Goal: Task Accomplishment & Management: Manage account settings

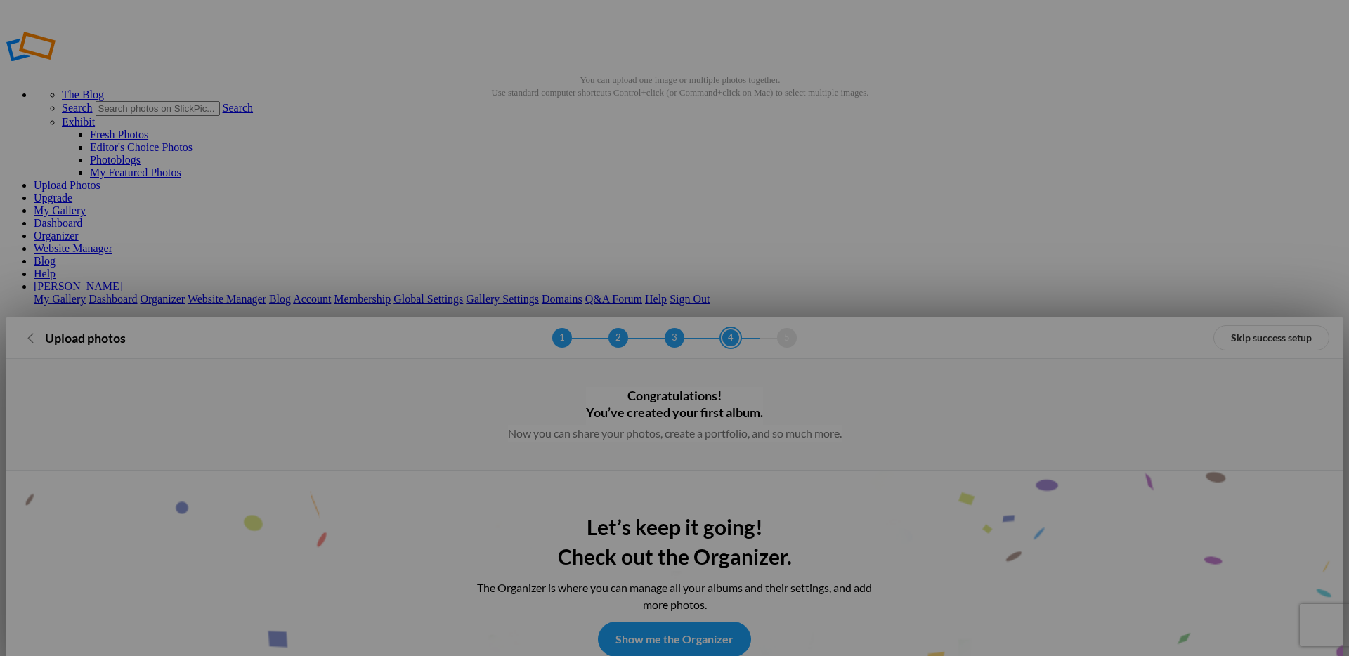
click at [1250, 325] on link "Skip success setup" at bounding box center [1271, 337] width 116 height 25
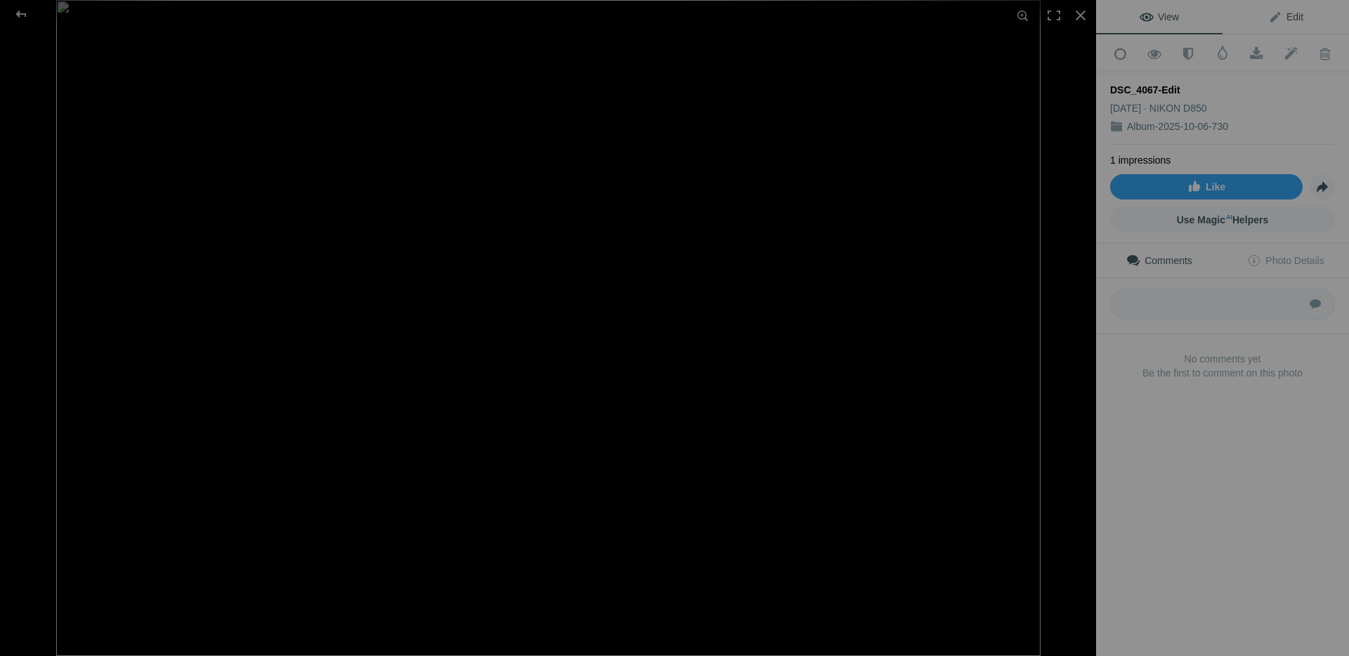
click at [1294, 19] on span "Edit" at bounding box center [1285, 16] width 35 height 11
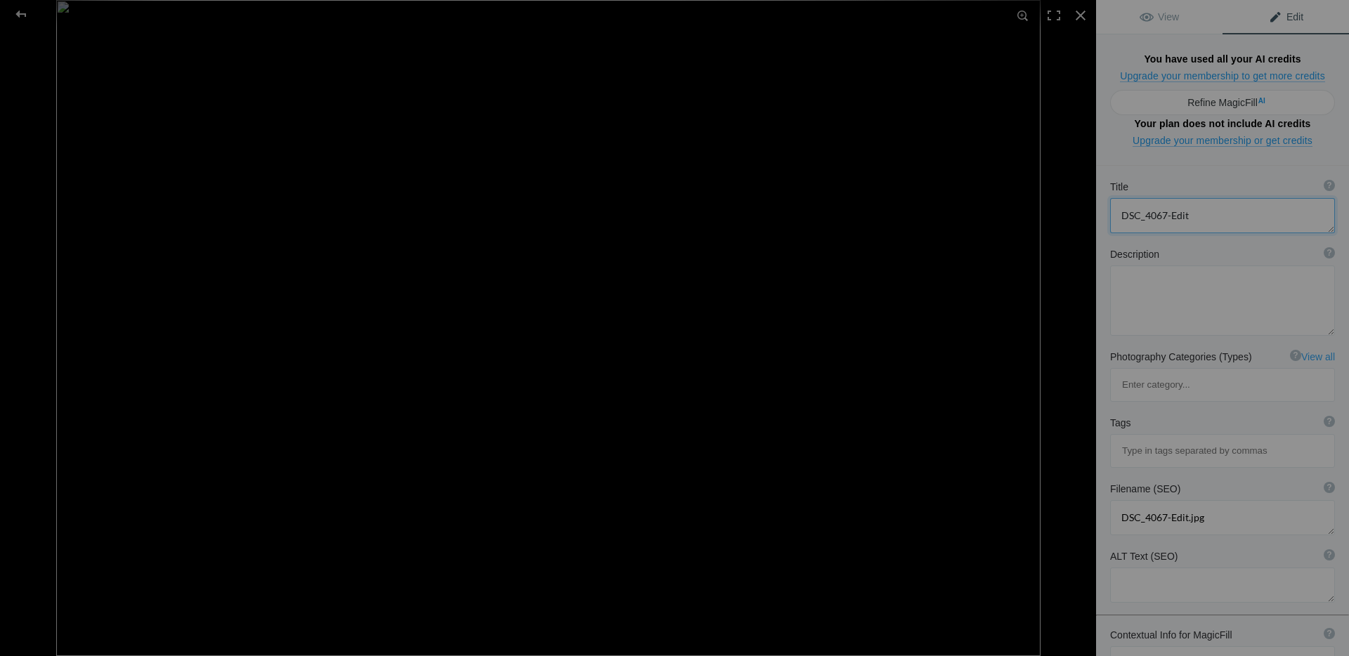
click at [1216, 198] on textarea at bounding box center [1222, 215] width 225 height 35
drag, startPoint x: 1227, startPoint y: 152, endPoint x: 1106, endPoint y: 156, distance: 120.2
click at [1106, 173] on div "Title ? Photo title is one of the highest used Search Engine ranking criteria a…" at bounding box center [1222, 206] width 253 height 67
click at [1175, 266] on textarea at bounding box center [1222, 301] width 225 height 70
click at [1205, 438] on input at bounding box center [1222, 450] width 209 height 25
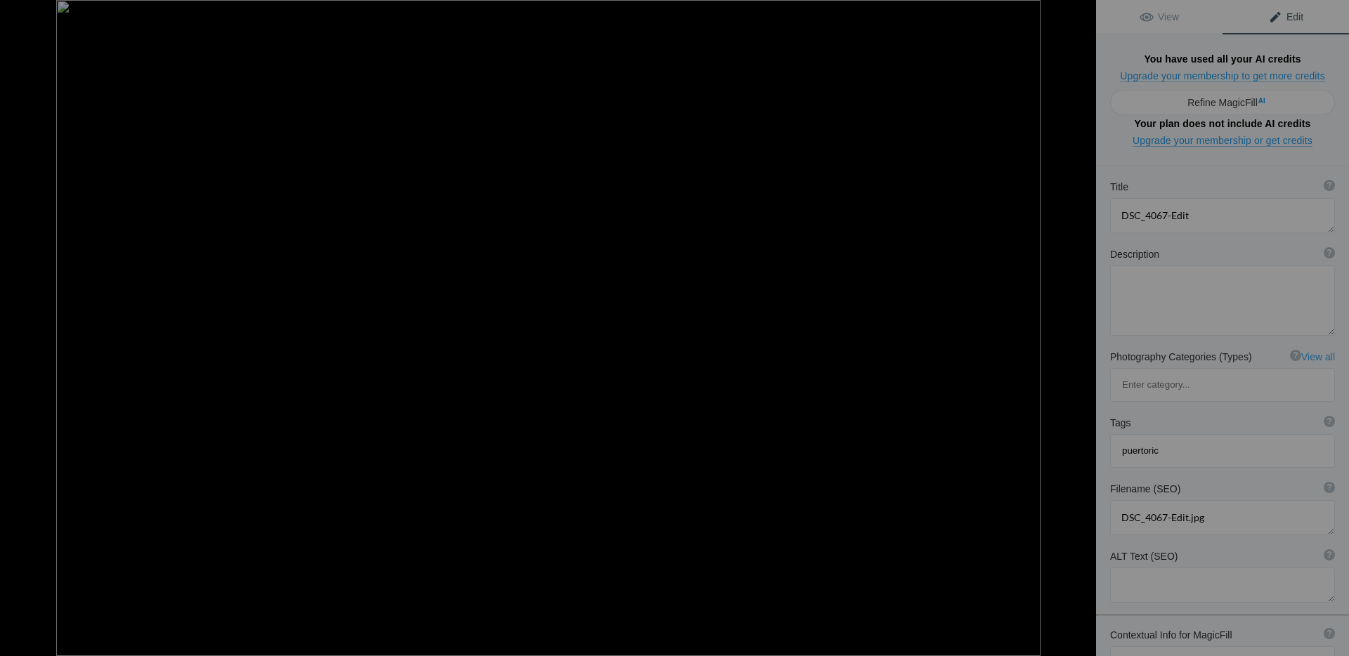
type input "puertorico"
type input "ocean"
type input "vegabaja"
click at [1205, 198] on textarea at bounding box center [1222, 215] width 225 height 35
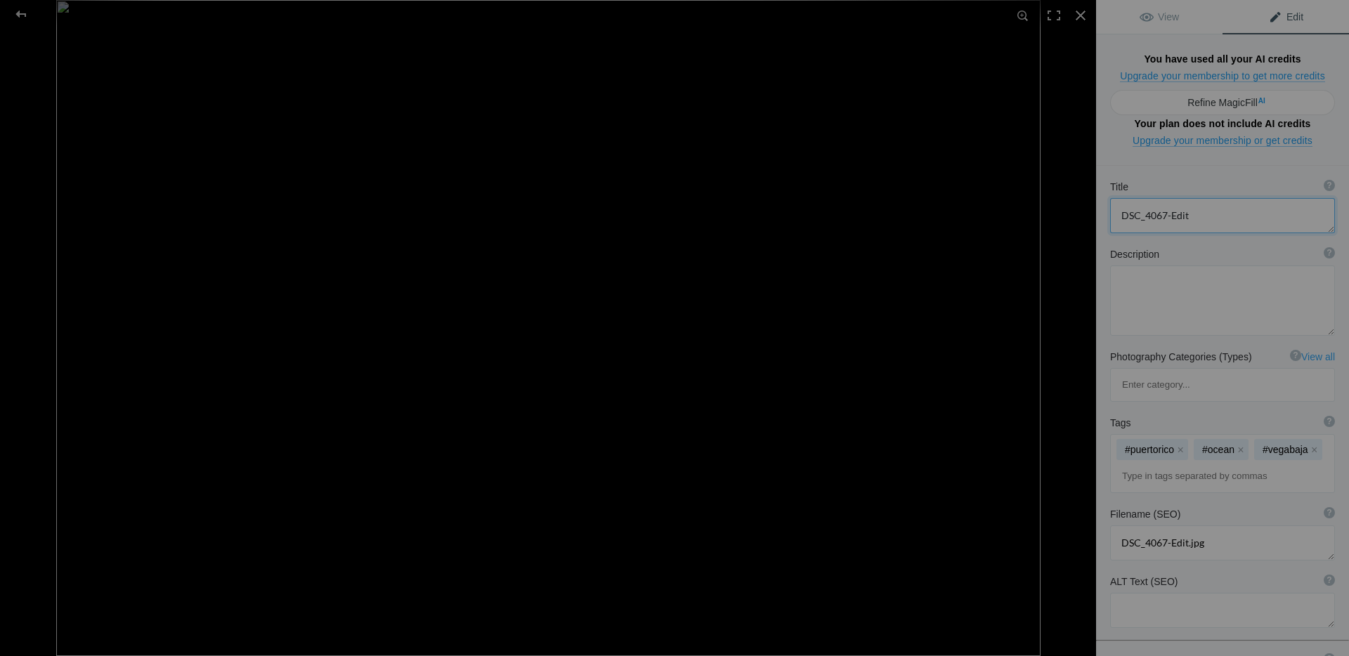
click at [1205, 198] on textarea at bounding box center [1222, 215] width 225 height 35
drag, startPoint x: 1079, startPoint y: 155, endPoint x: 1059, endPoint y: 158, distance: 19.9
click at [1059, 158] on div "DSC_4067-Edit View Edit Run MagicFill AI Your AI credits: 0 of 0 You have used …" at bounding box center [674, 328] width 1349 height 656
click at [1183, 198] on textarea at bounding box center [1222, 215] width 225 height 35
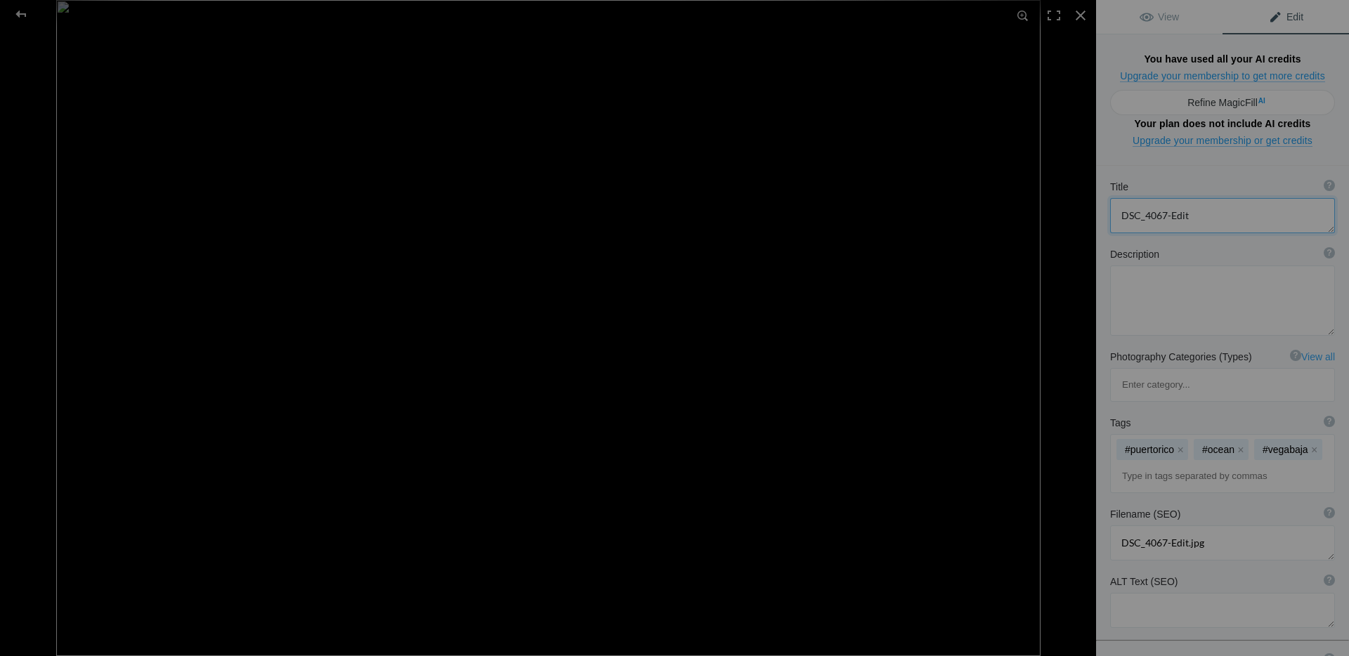
click at [1183, 198] on textarea at bounding box center [1222, 215] width 225 height 35
paste textarea "Where Water Becomes Prayer"
type textarea "Where Water Becomes Prayer"
click at [1212, 266] on textarea at bounding box center [1222, 301] width 225 height 70
click at [1184, 266] on textarea at bounding box center [1222, 301] width 225 height 70
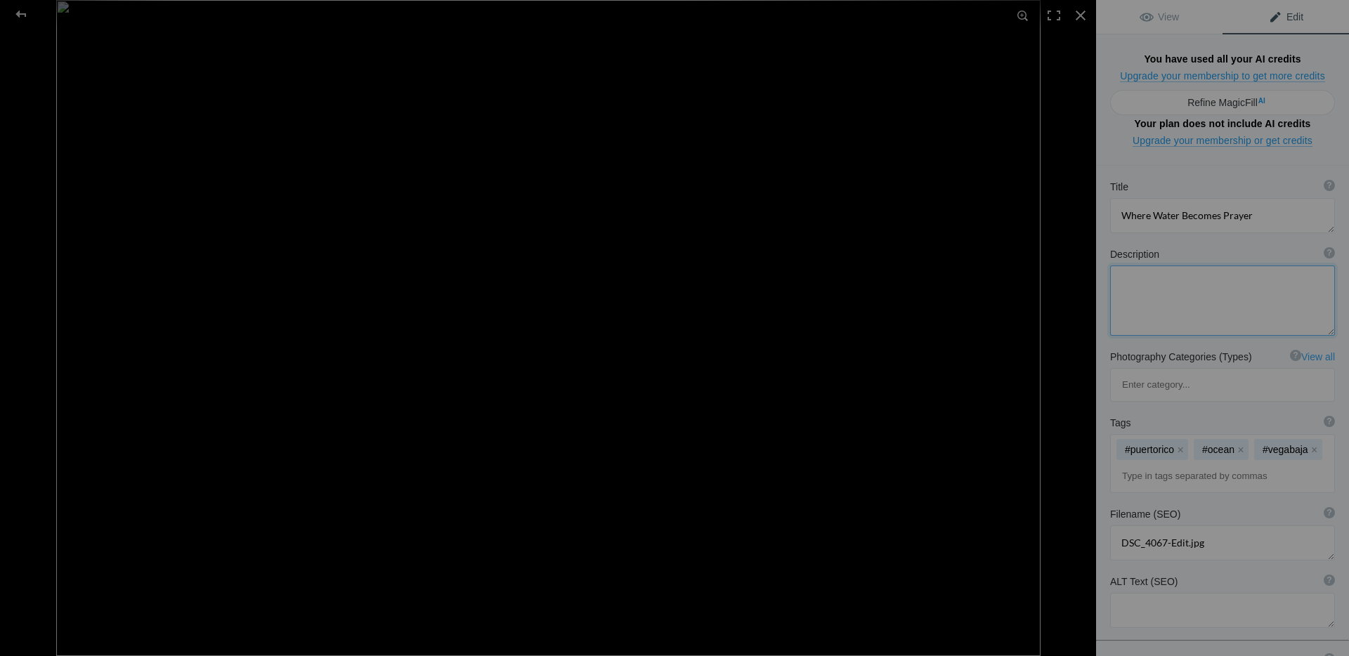
paste textarea "God gifted me this moment after my reflection — when the waves slowed, and I fi…"
type textarea "God gifted me this moment after my reflection — when the waves slowed, and I fi…"
click at [1192, 469] on input at bounding box center [1222, 481] width 209 height 25
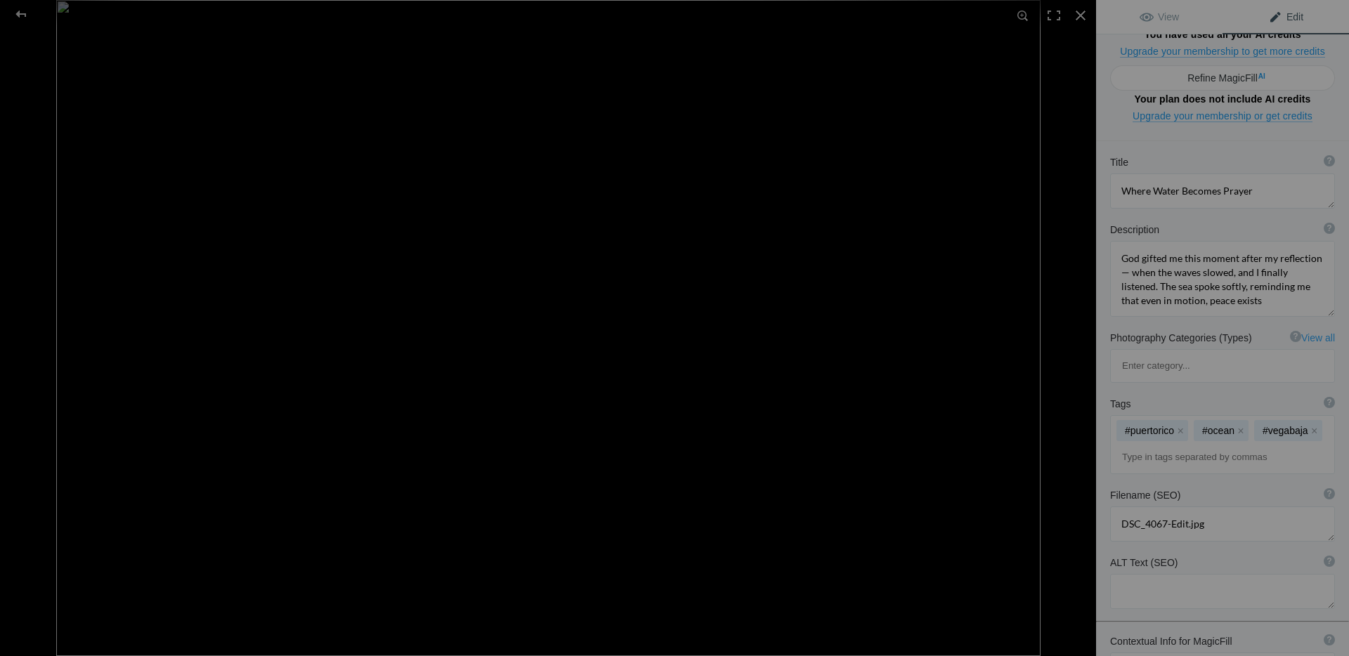
scroll to position [43, 0]
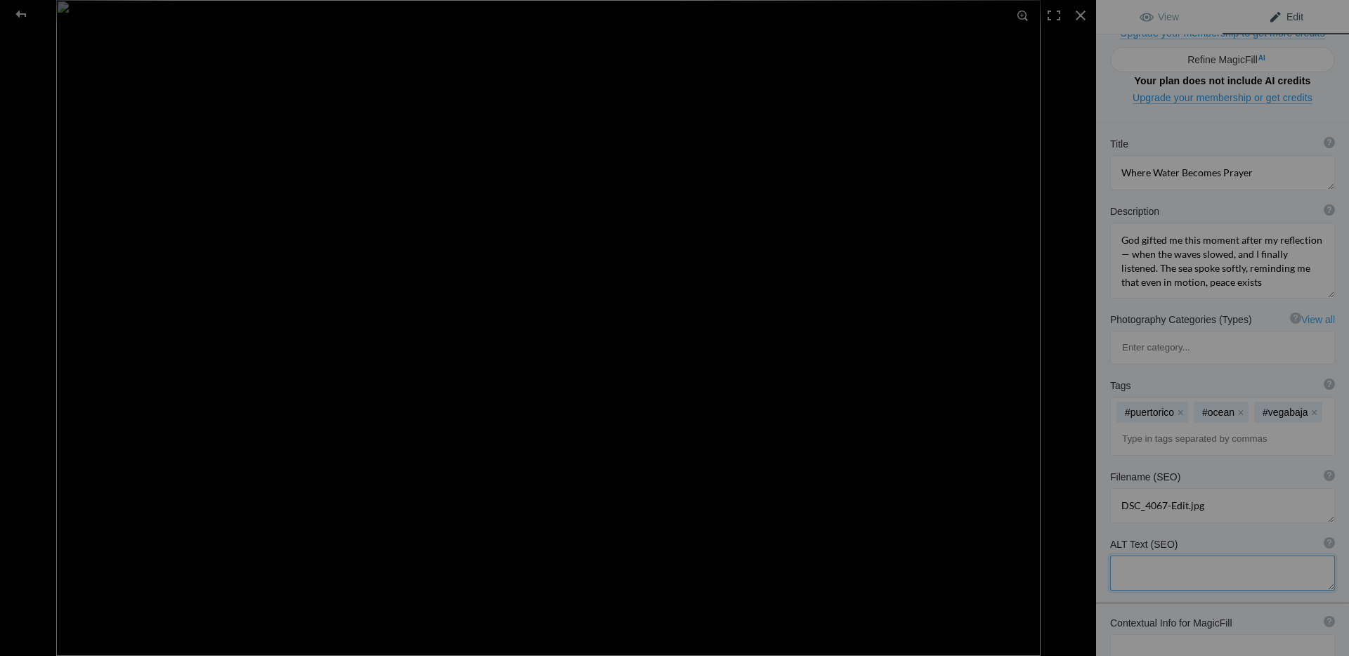
drag, startPoint x: 1159, startPoint y: 429, endPoint x: 1164, endPoint y: 415, distance: 14.9
click at [1159, 556] on textarea at bounding box center [1222, 573] width 225 height 35
click at [1161, 426] on input at bounding box center [1222, 438] width 209 height 25
type input "pmlopezpr"
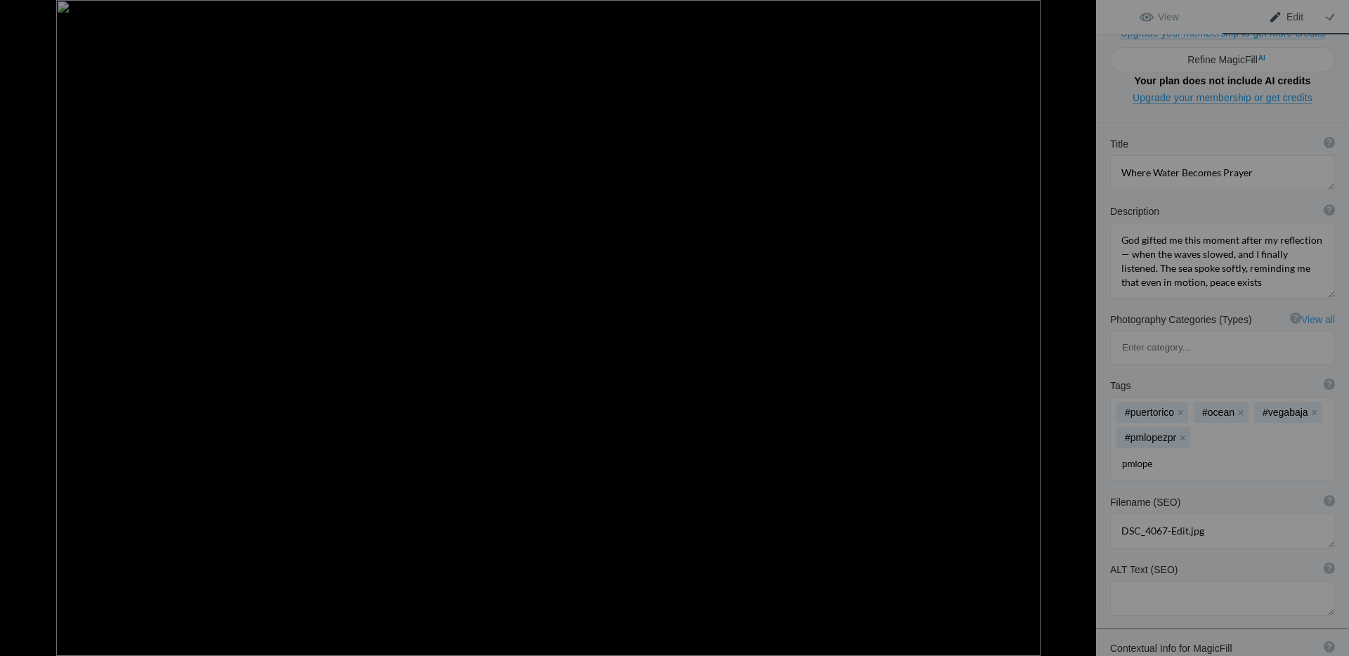
type input "pmlopez"
type input "nikon"
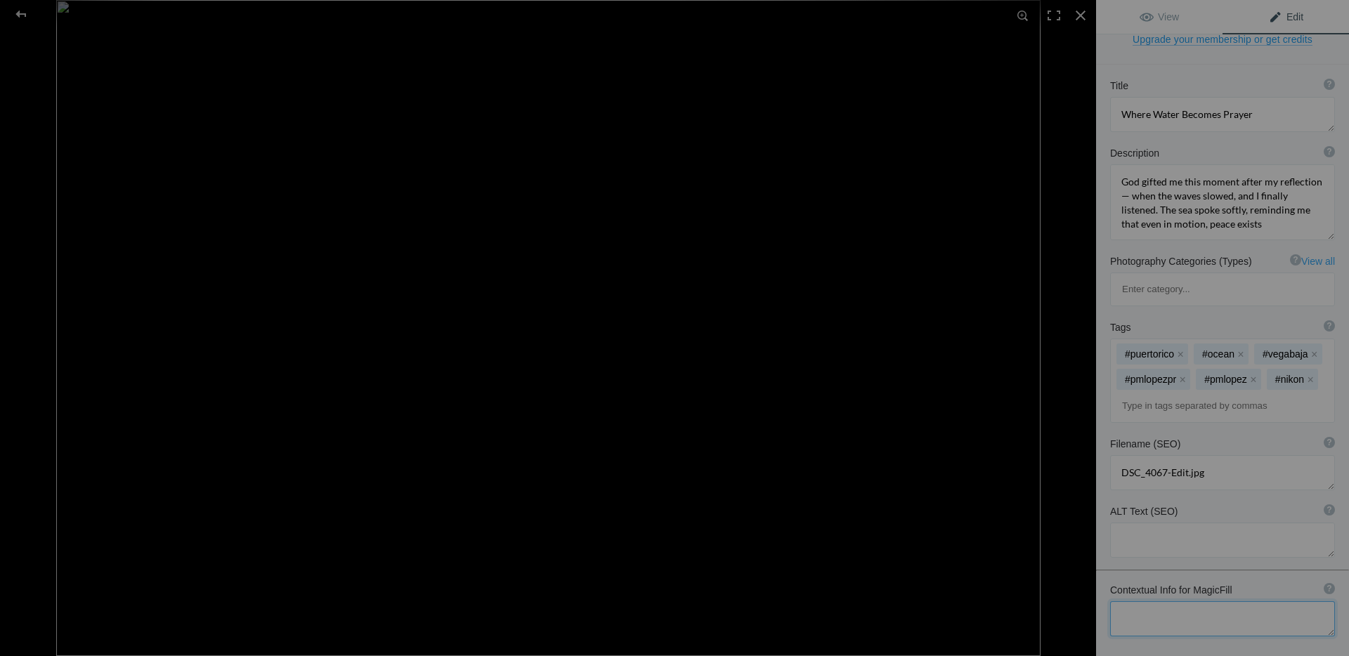
click at [1209, 601] on textarea at bounding box center [1222, 618] width 225 height 35
type textarea "Playa Vega Baja"
click at [1241, 523] on textarea at bounding box center [1222, 540] width 225 height 35
drag, startPoint x: 1178, startPoint y: 311, endPoint x: 1107, endPoint y: 313, distance: 71.0
click at [1107, 430] on div "Filename (SEO) ? Choose a clear, descriptive filename that accurately represent…" at bounding box center [1222, 463] width 253 height 67
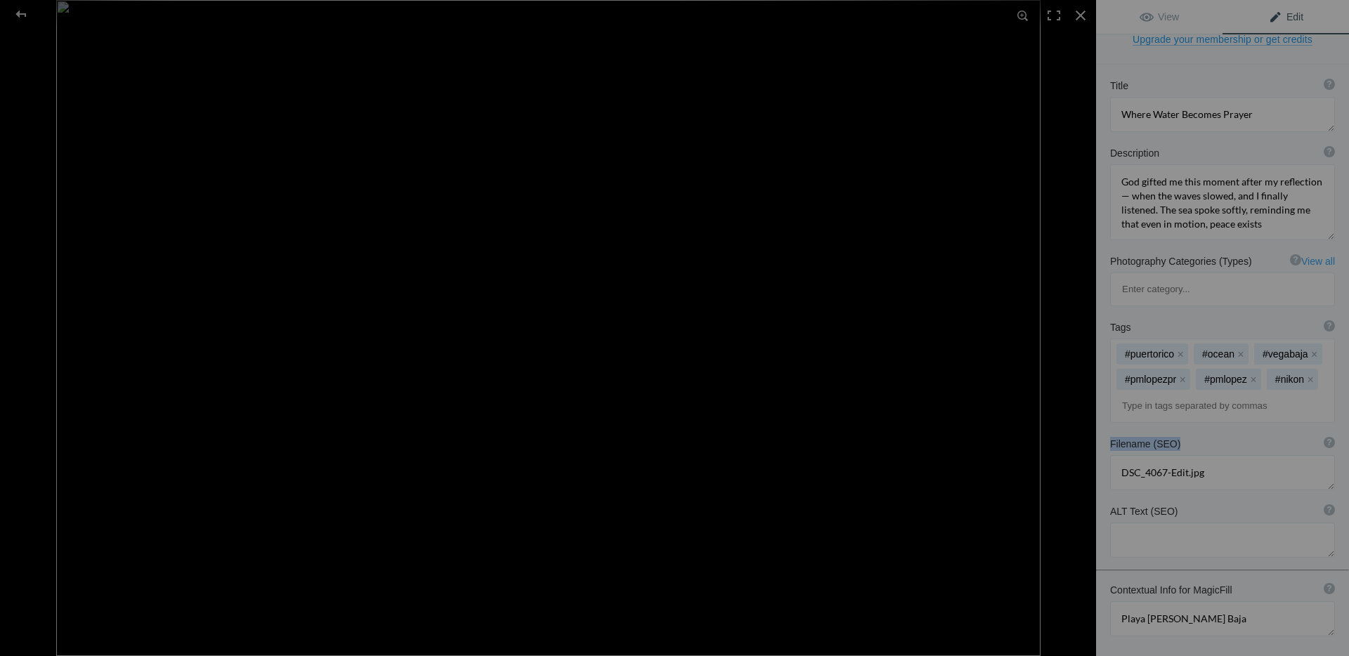
copy b "Filename (SEO)"
drag, startPoint x: 1227, startPoint y: 352, endPoint x: 1073, endPoint y: 346, distance: 154.7
click at [1073, 346] on div "DSC_4067-Edit View Edit Run MagicFill AI Your AI credits: 0 of 0 You have used …" at bounding box center [674, 328] width 1349 height 656
paste textarea "ocean-waterfall-on-rocks-puerto-rico-coastline"
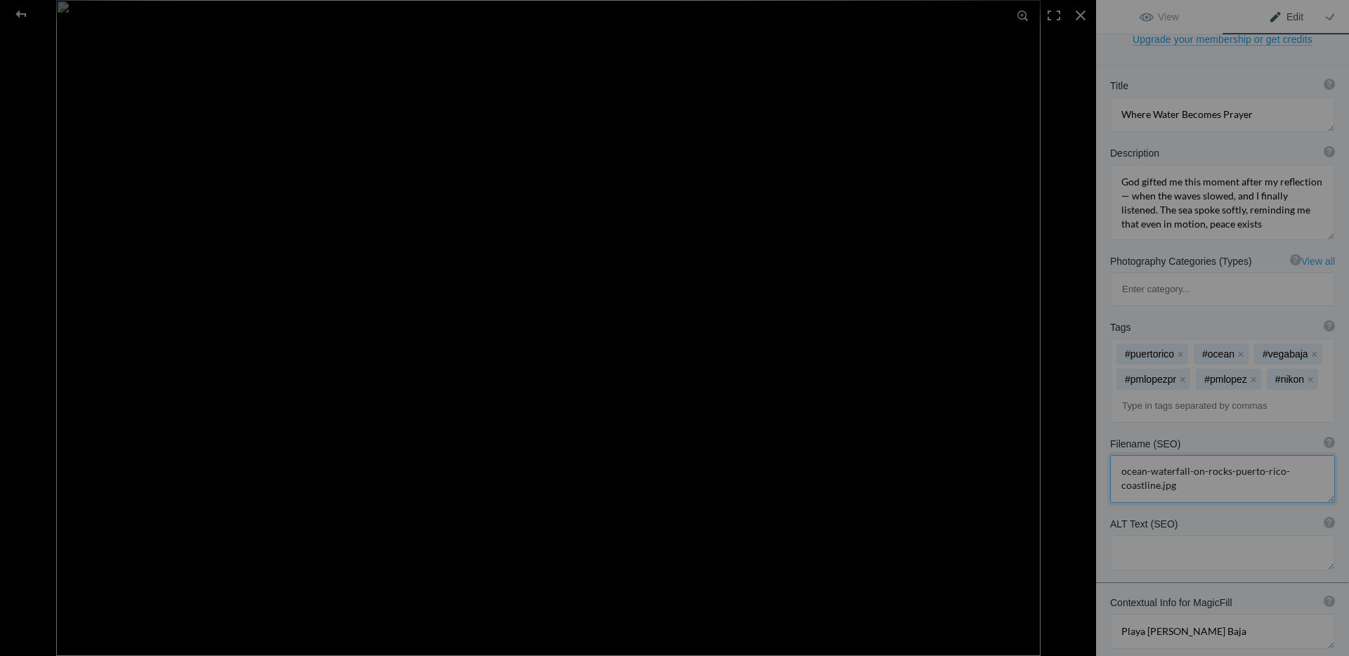
type textarea "ocean-waterfall-on-rocks-puerto-rico-coastline.jpg"
click at [1190, 535] on textarea at bounding box center [1222, 552] width 225 height 35
drag, startPoint x: 1173, startPoint y: 393, endPoint x: 1109, endPoint y: 393, distance: 64.6
click at [1108, 510] on div "ALT Text (SEO) ? Provide a concise and descriptive text for the image, focusing…" at bounding box center [1222, 543] width 253 height 67
copy b "ALT Text (SEO)"
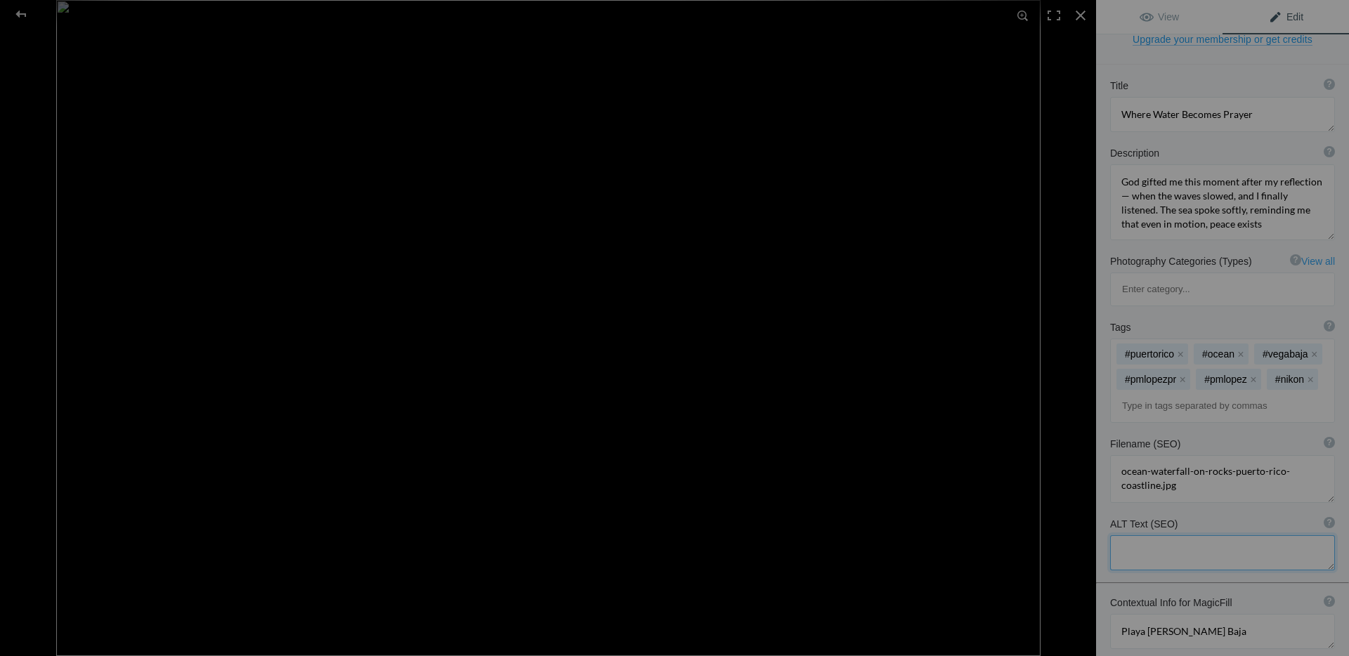
click at [1145, 535] on textarea at bounding box center [1222, 552] width 225 height 35
paste textarea "Puerto Rico seascape photograph showing ocean waves forming a natural waterfall…"
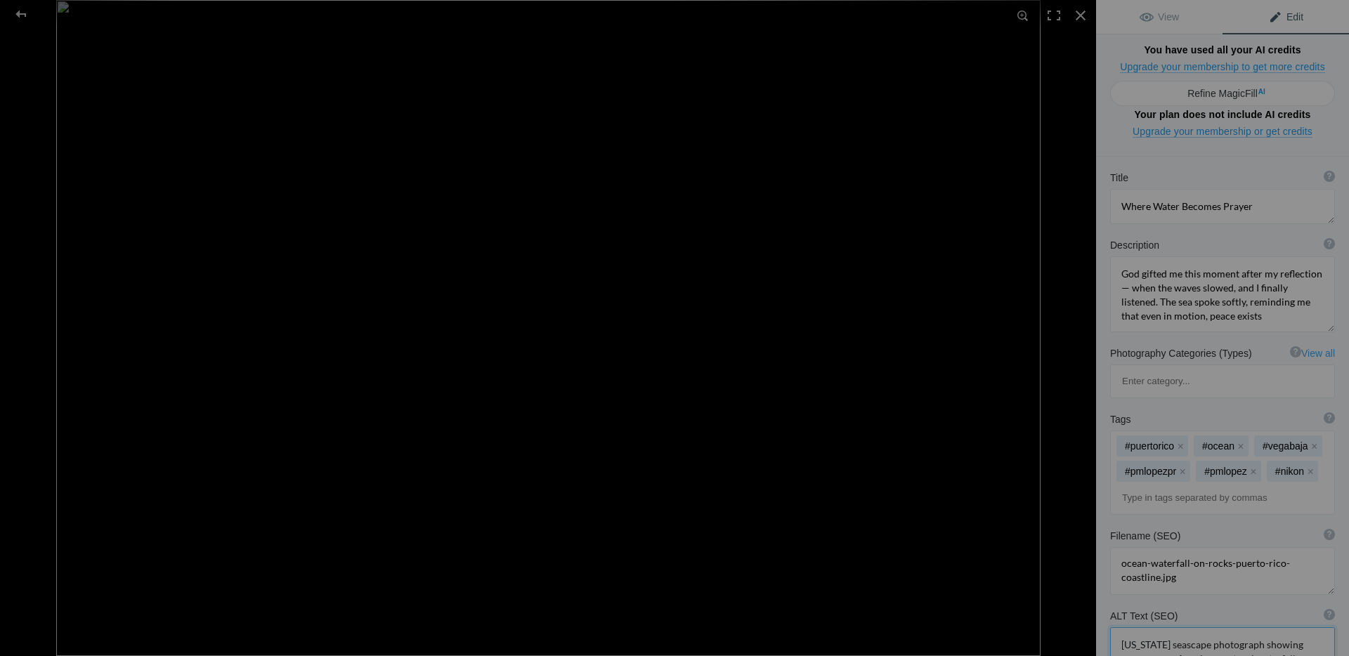
scroll to position [0, 0]
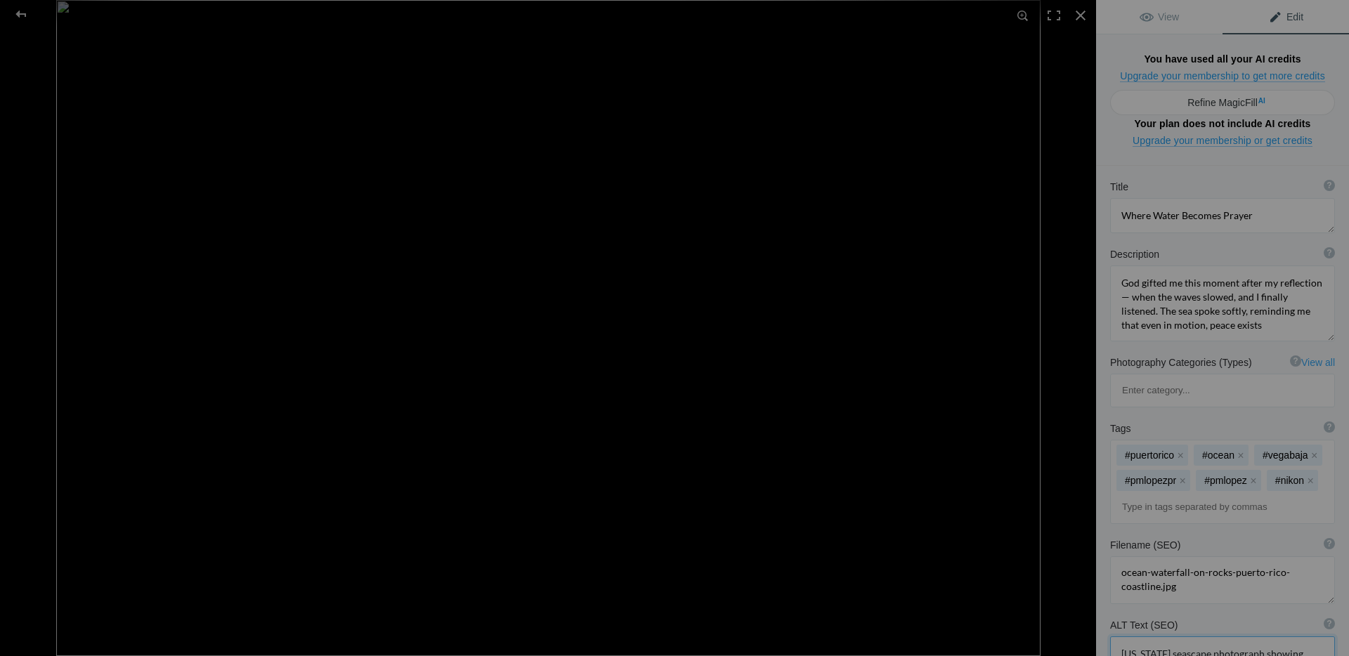
type textarea "Puerto Rico seascape photograph showing ocean waves forming a natural waterfall…"
click at [1262, 198] on textarea at bounding box center [1222, 215] width 225 height 35
click at [1174, 21] on span "View" at bounding box center [1158, 16] width 39 height 11
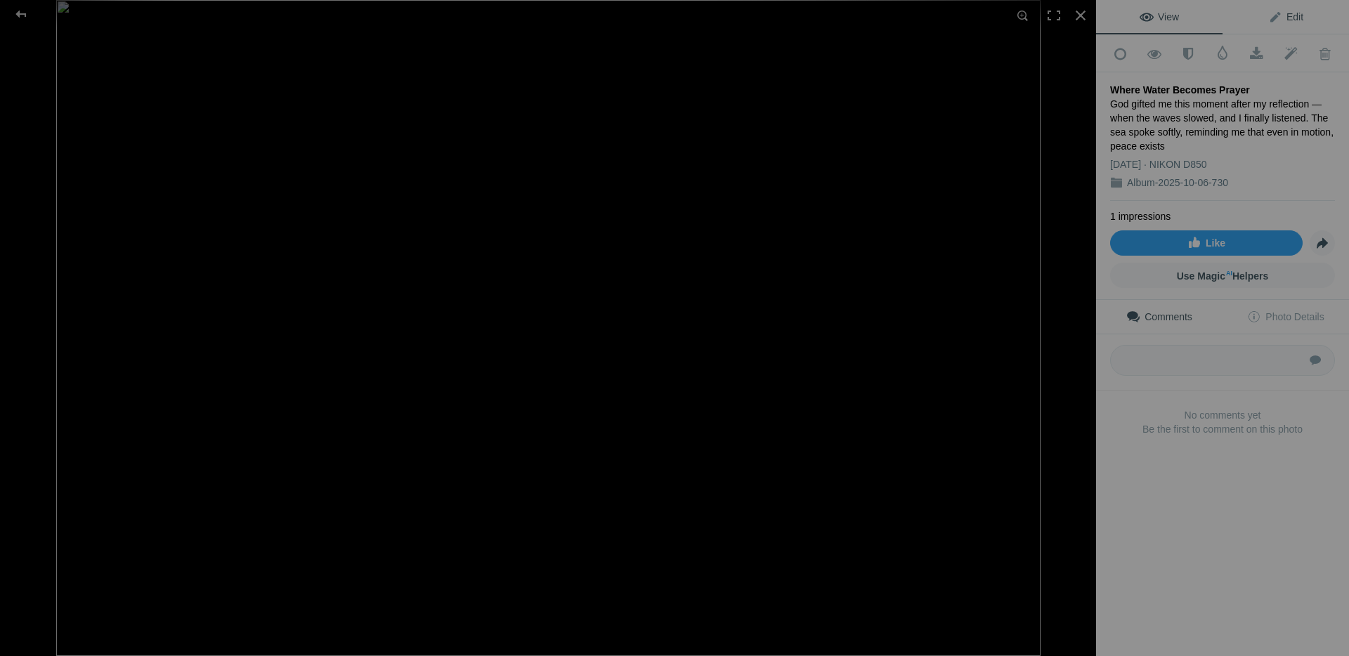
click at [1297, 19] on span "Edit" at bounding box center [1285, 16] width 35 height 11
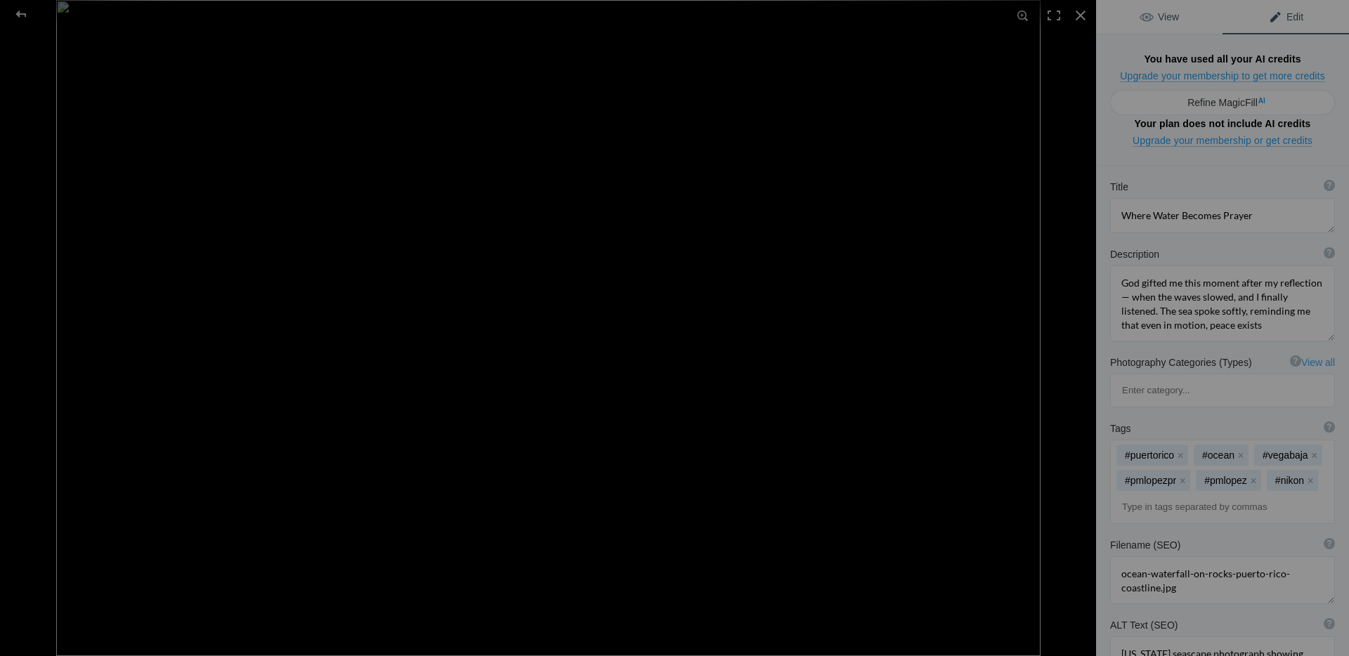
click at [1189, 25] on link "View" at bounding box center [1159, 17] width 126 height 34
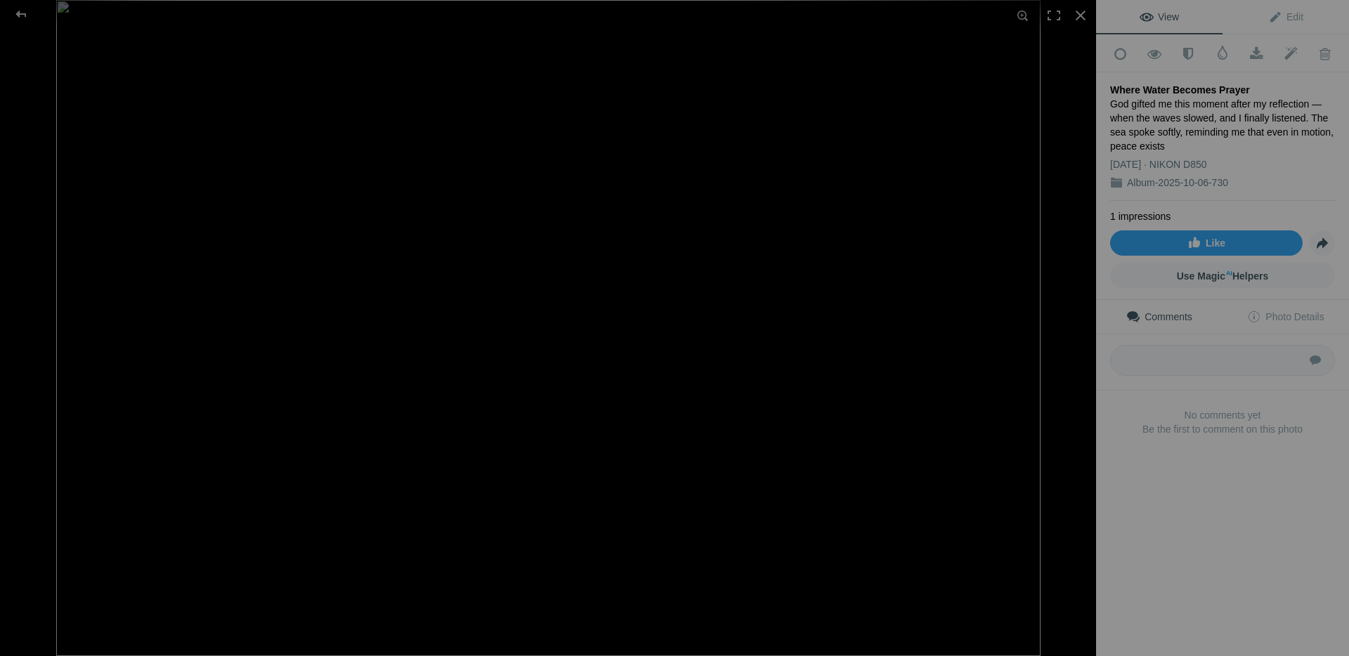
click at [955, 328] on img at bounding box center [548, 328] width 984 height 656
click at [1183, 345] on textarea at bounding box center [1222, 360] width 225 height 31
click at [1222, 53] on span at bounding box center [1222, 53] width 14 height 14
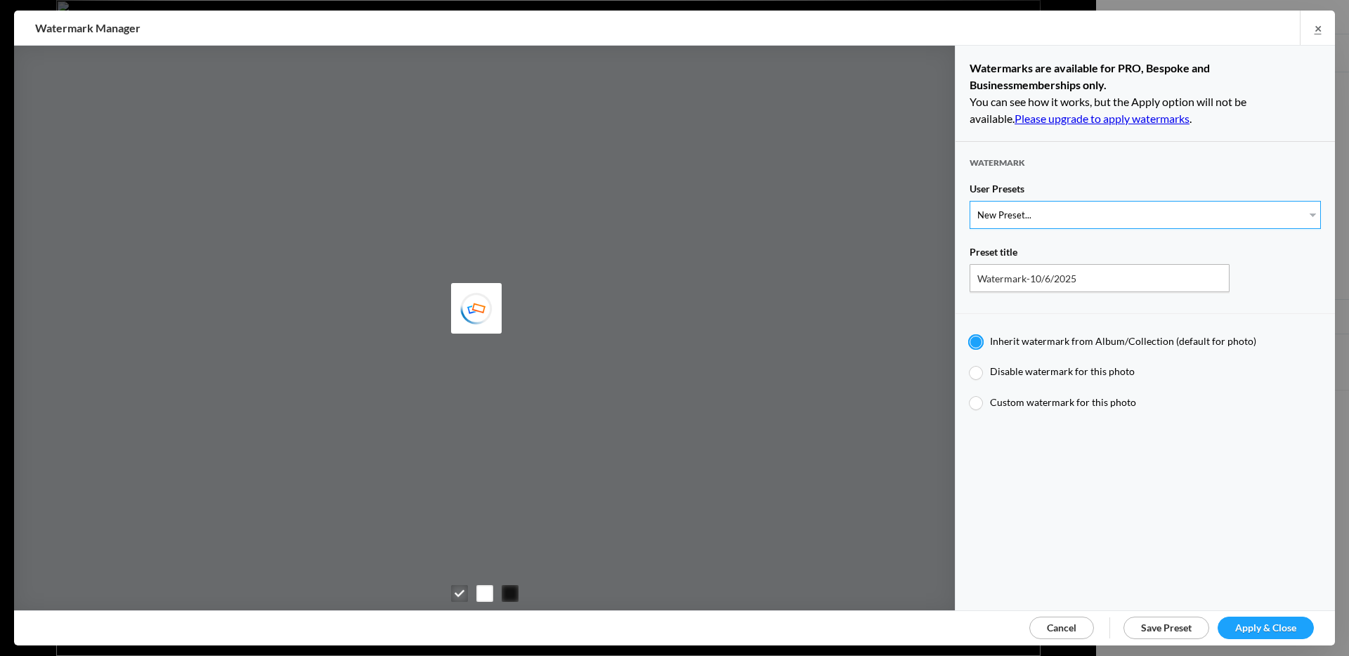
click at [1058, 206] on select "New Preset..." at bounding box center [1144, 215] width 351 height 28
click at [969, 201] on select "New Preset..." at bounding box center [1144, 215] width 351 height 28
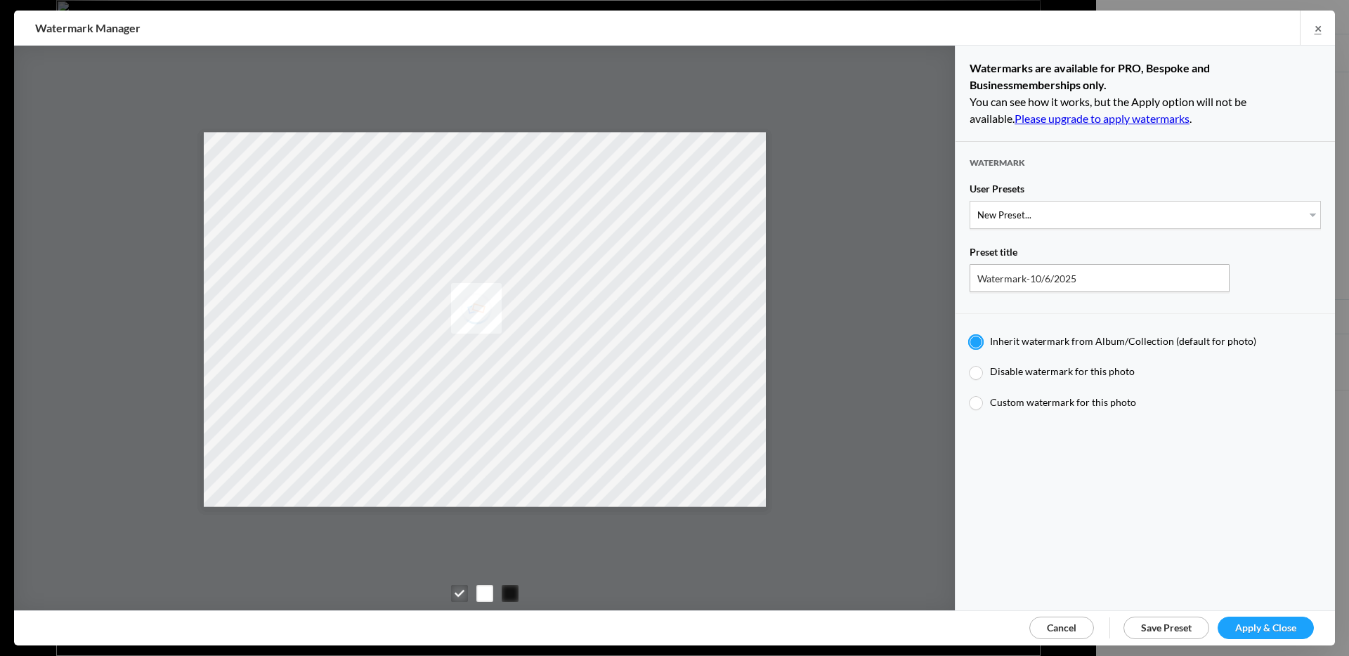
click at [1083, 401] on span "Custom watermark for this photo" at bounding box center [1063, 402] width 146 height 12
click at [969, 396] on input "Custom watermark for this photo" at bounding box center [969, 396] width 1 height 1
radio input "true"
type input "Pedro Lopez"
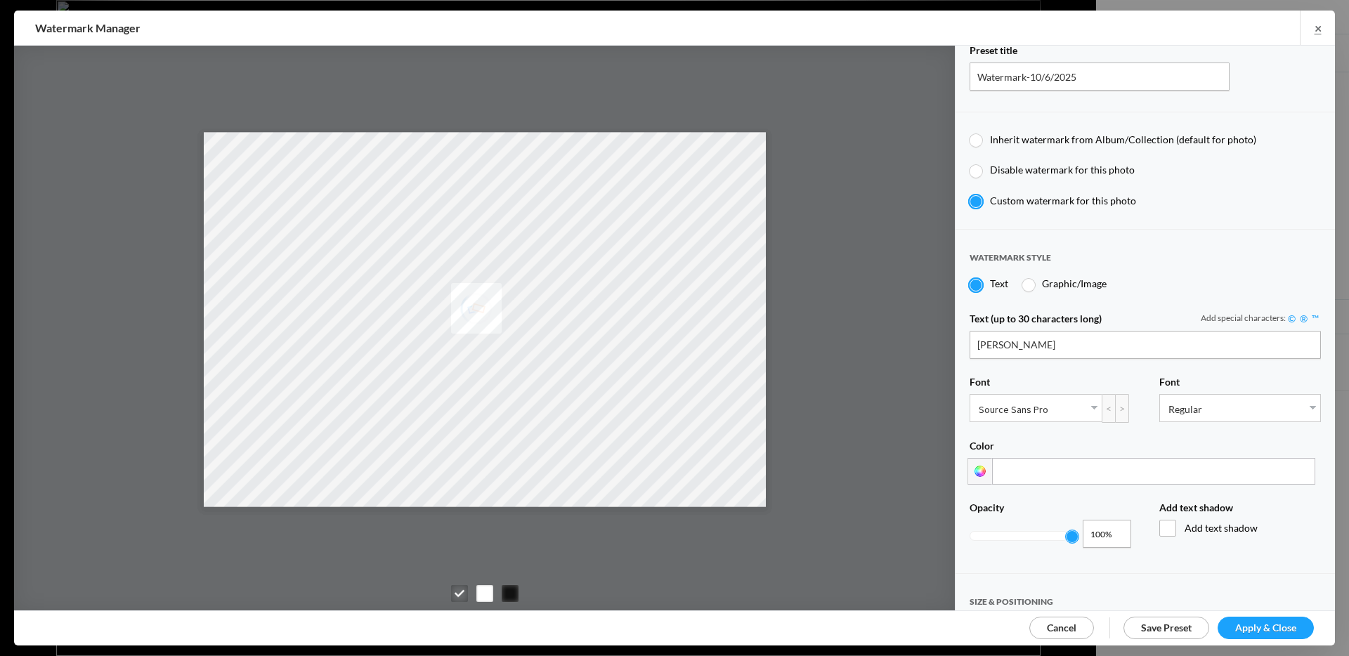
scroll to position [204, 0]
click at [1048, 268] on span "Watermark style" at bounding box center [1009, 260] width 81 height 23
click at [1044, 275] on span "Graphic/Image" at bounding box center [1074, 281] width 65 height 12
radio input "false"
radio input "true"
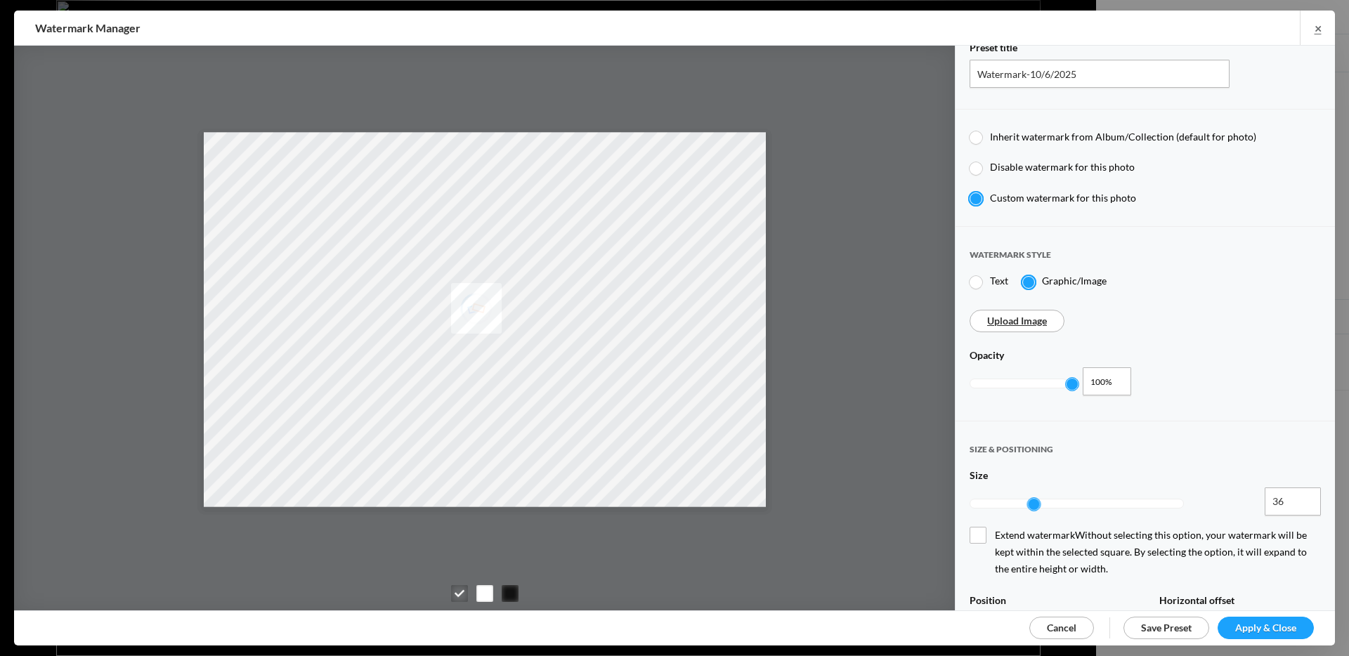
click at [1029, 303] on div "Upload Image Opacity 1 100%" at bounding box center [1144, 355] width 379 height 118
click at [1026, 315] on link "Upload Image" at bounding box center [1017, 321] width 60 height 12
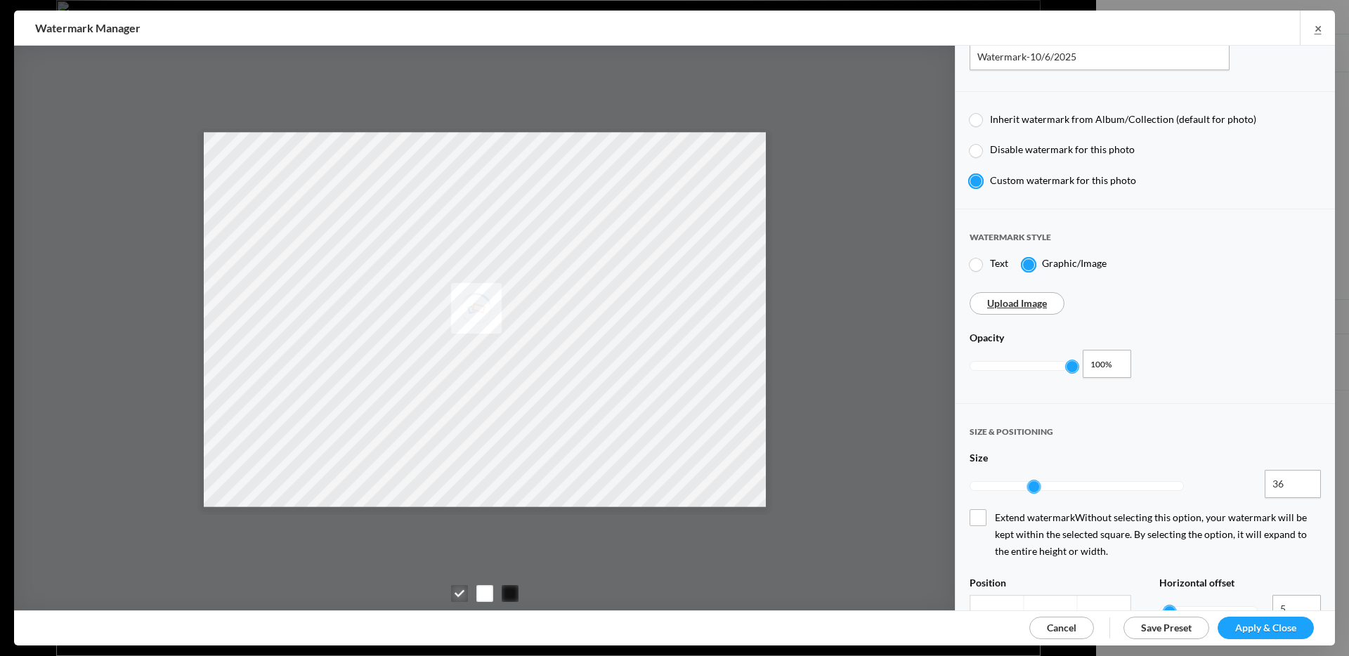
scroll to position [228, 0]
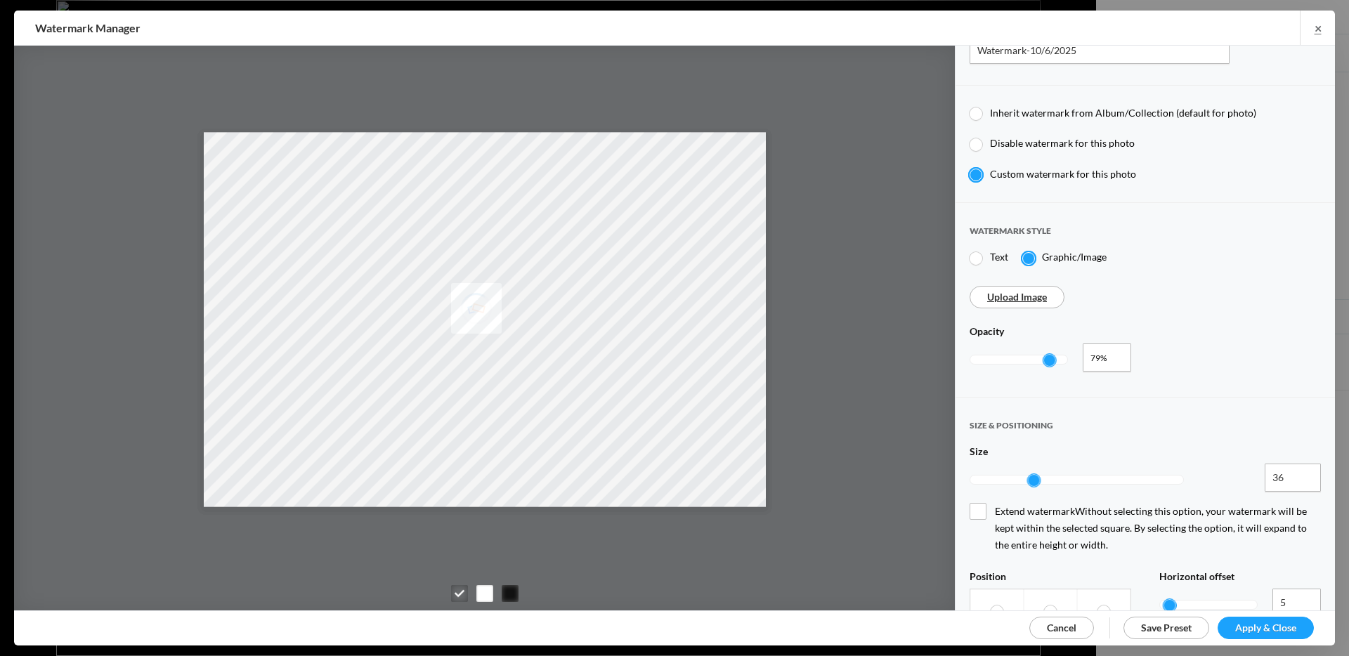
type input "0.77"
drag, startPoint x: 1070, startPoint y: 355, endPoint x: 1045, endPoint y: 356, distance: 24.6
click at [1045, 356] on div at bounding box center [1047, 360] width 13 height 13
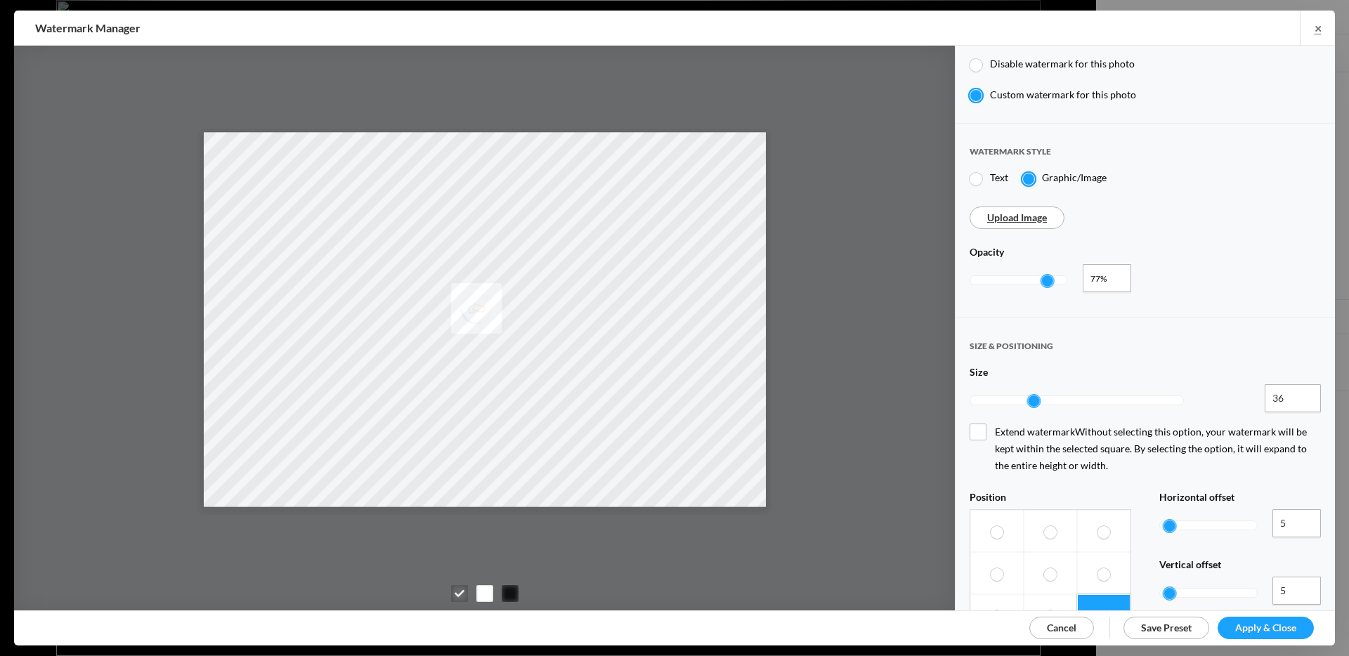
scroll to position [316, 0]
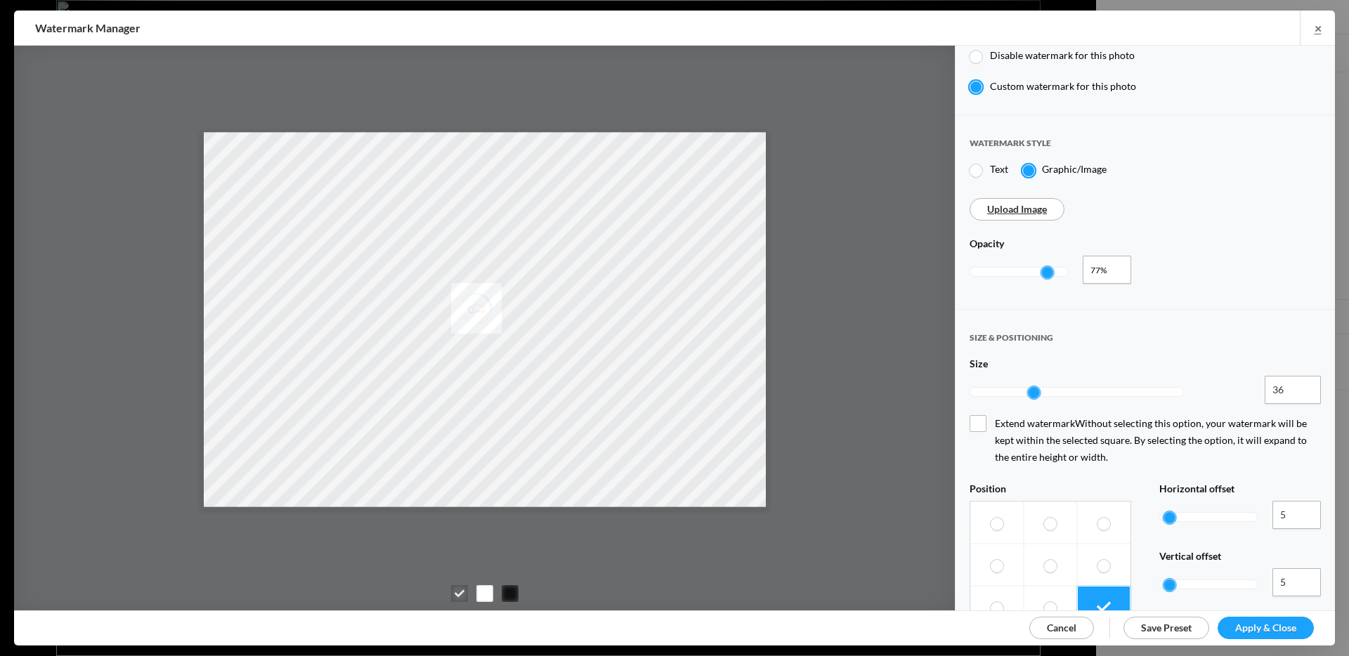
click at [1059, 586] on label at bounding box center [1050, 607] width 53 height 42
click at [1044, 601] on input "radio" at bounding box center [1043, 601] width 1 height 1
radio input "true"
drag, startPoint x: 1039, startPoint y: 379, endPoint x: 1068, endPoint y: 380, distance: 28.8
click at [1068, 386] on div at bounding box center [1065, 392] width 13 height 13
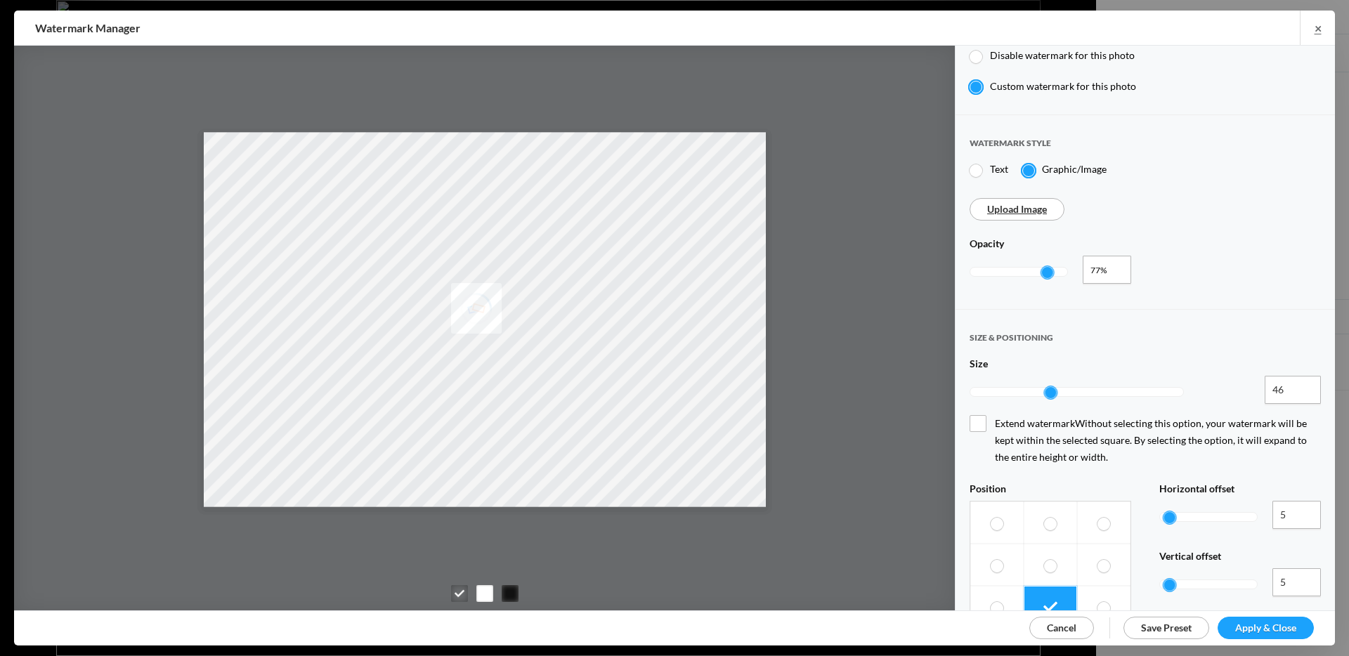
drag, startPoint x: 1065, startPoint y: 382, endPoint x: 1052, endPoint y: 382, distance: 12.6
click at [1052, 386] on div at bounding box center [1050, 392] width 13 height 13
type input "42"
click at [1046, 386] on div at bounding box center [1044, 392] width 13 height 13
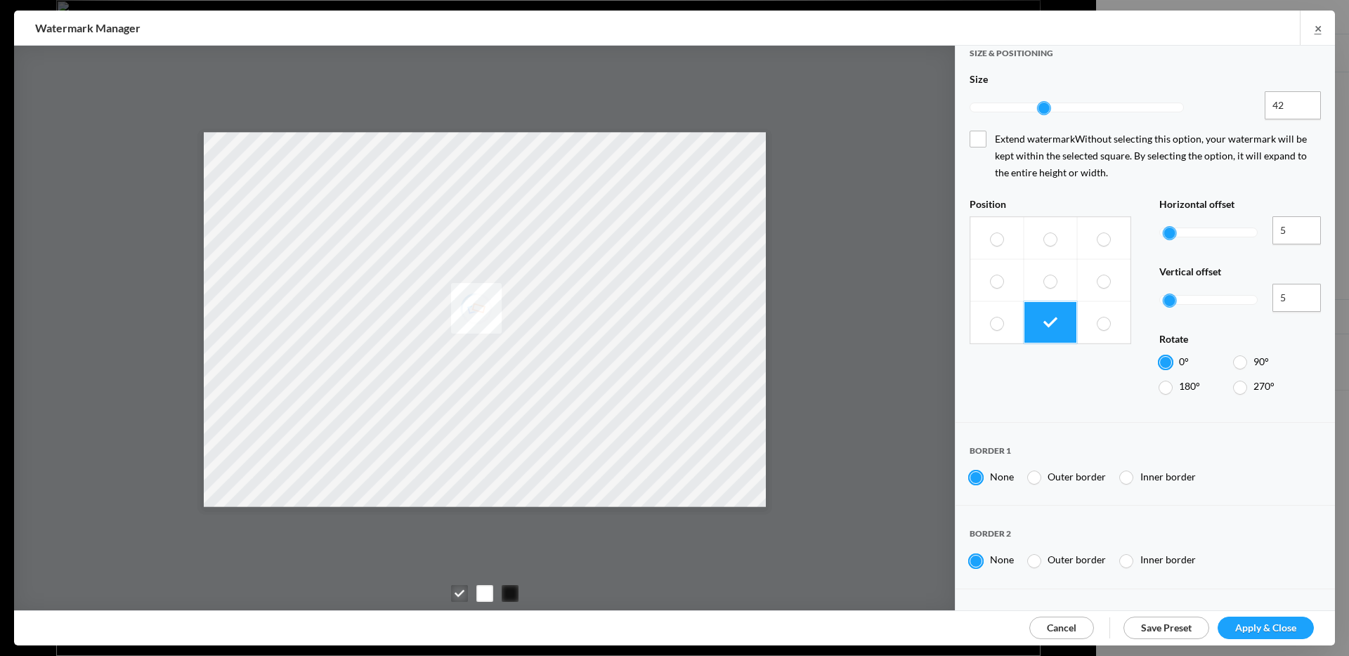
scroll to position [637, 0]
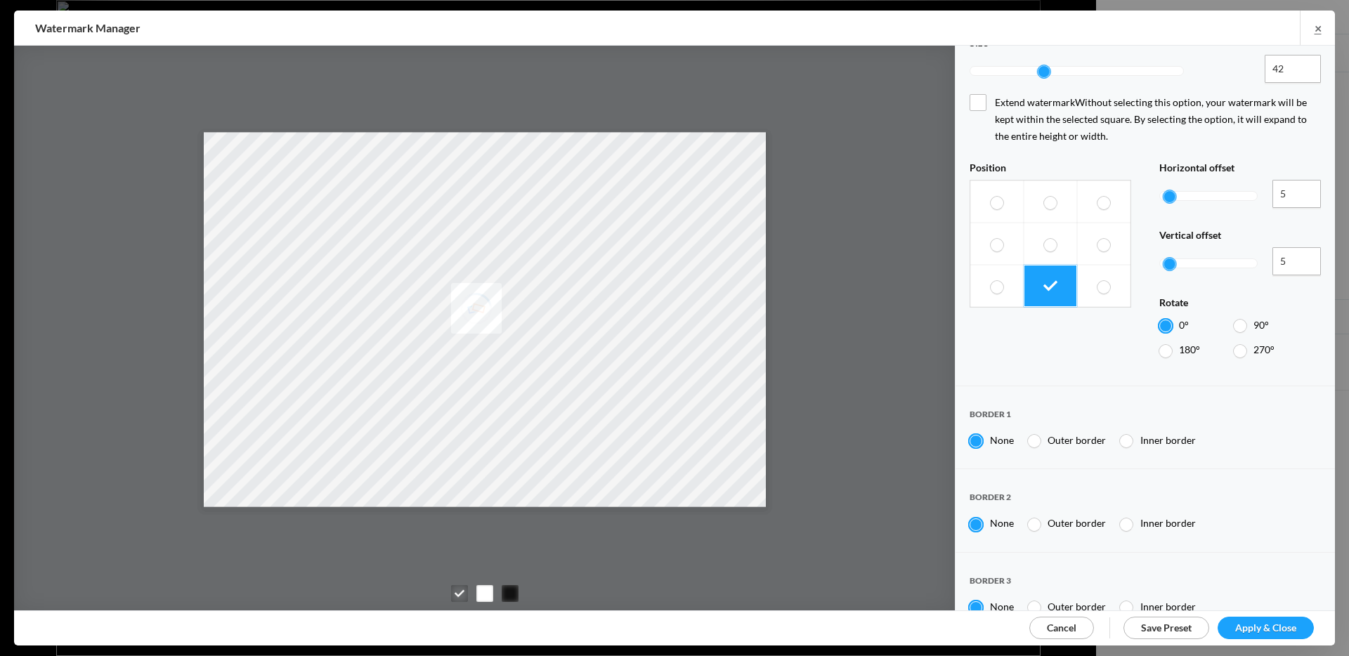
click at [1066, 434] on span "Outer border" at bounding box center [1076, 440] width 58 height 12
radio input "false"
radio input "true"
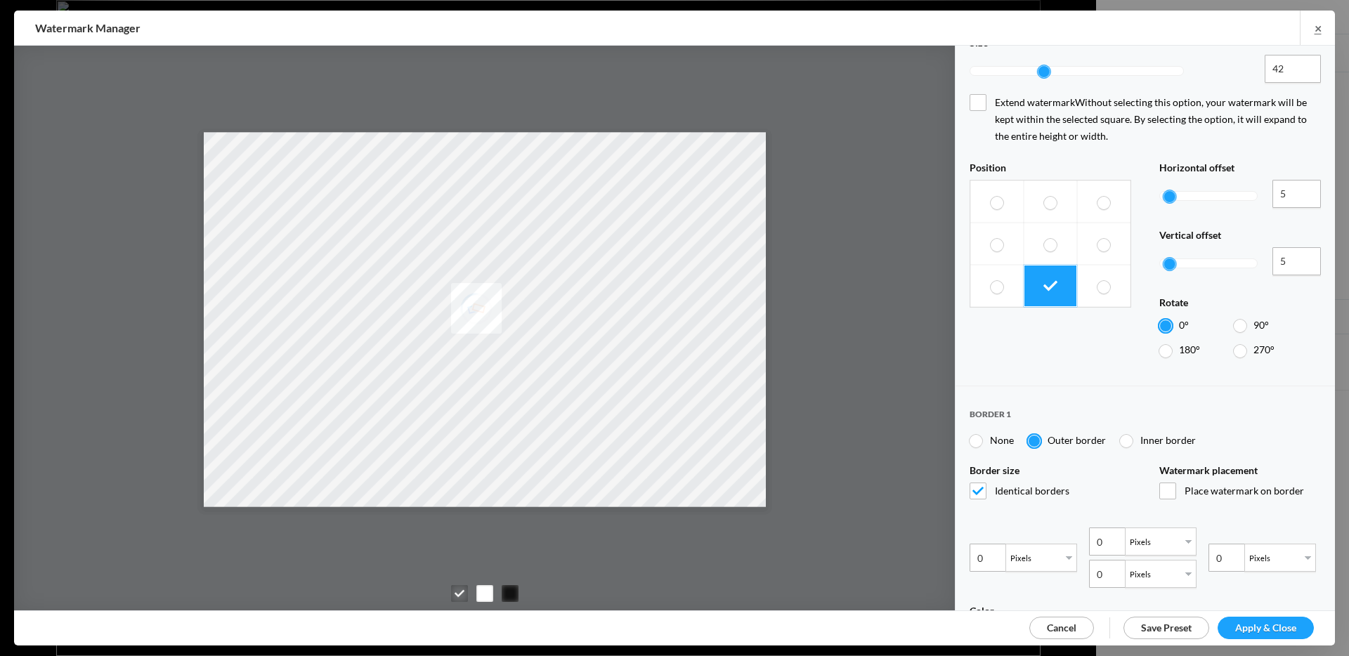
click at [995, 434] on span "None" at bounding box center [1002, 440] width 24 height 12
radio input "true"
radio input "false"
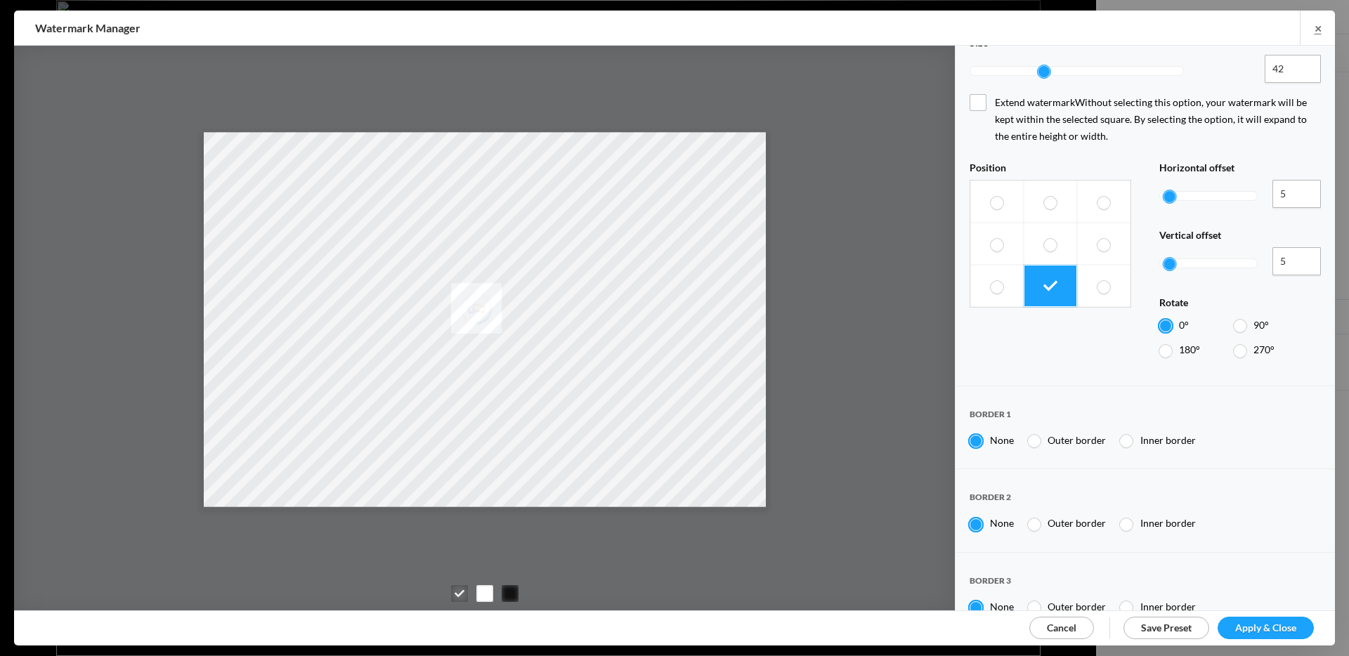
click at [1255, 625] on span "Apply & Close" at bounding box center [1265, 628] width 61 height 12
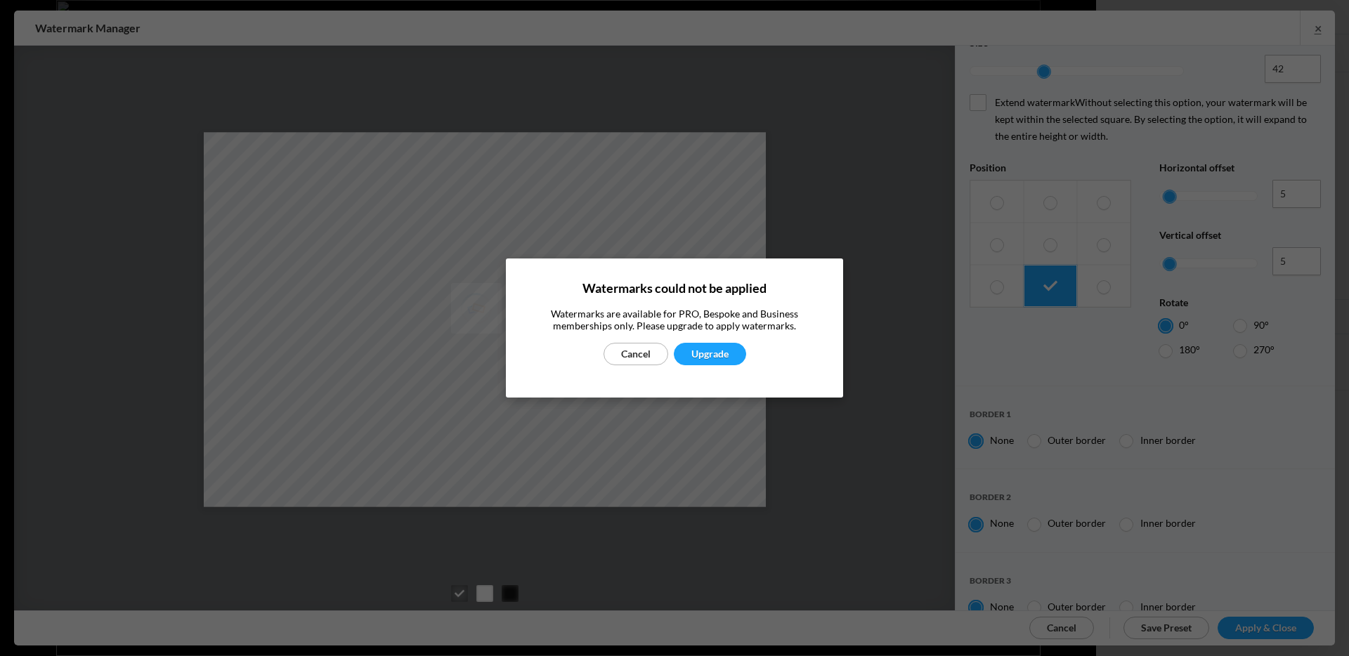
click at [653, 351] on link "Cancel" at bounding box center [635, 354] width 65 height 22
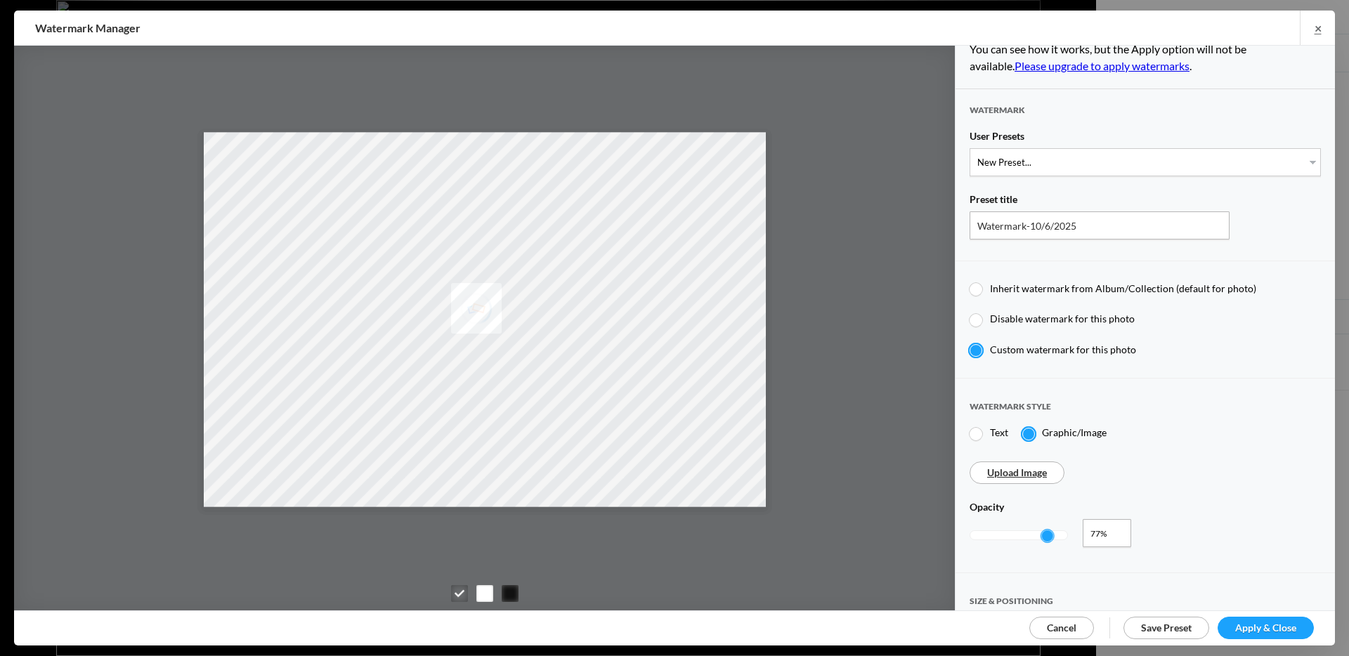
scroll to position [0, 0]
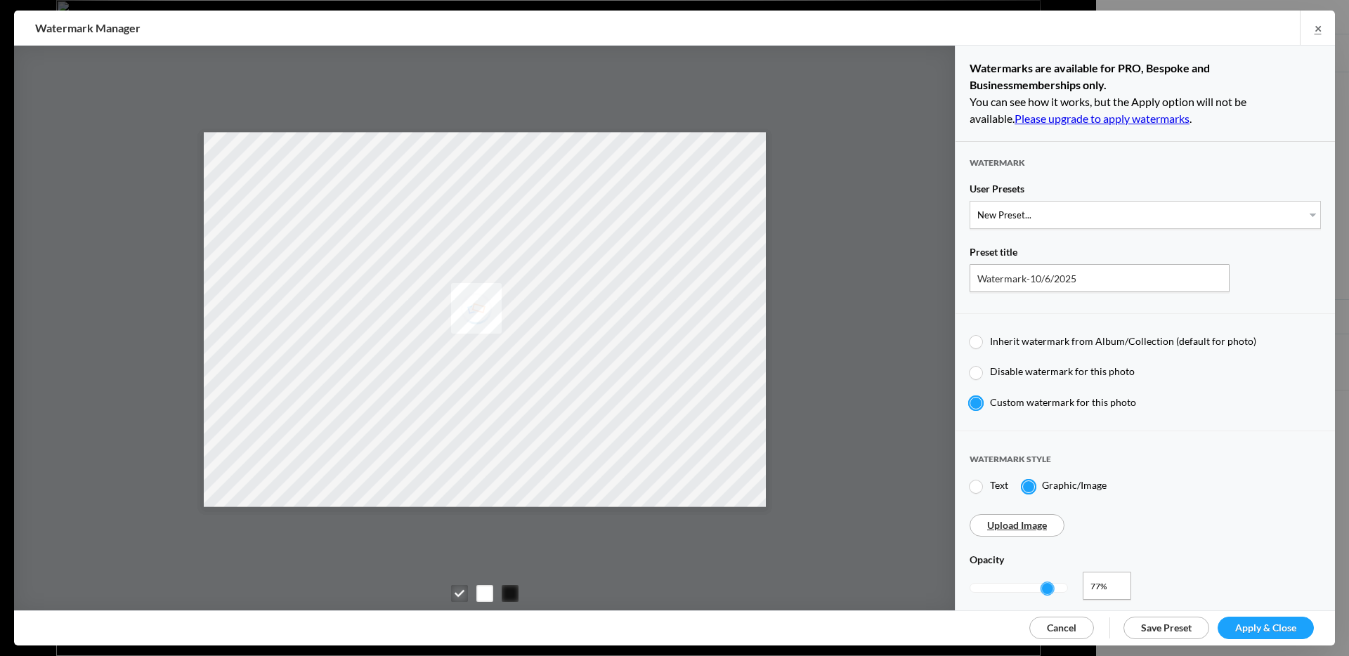
click at [1072, 631] on span "Cancel" at bounding box center [1062, 628] width 30 height 12
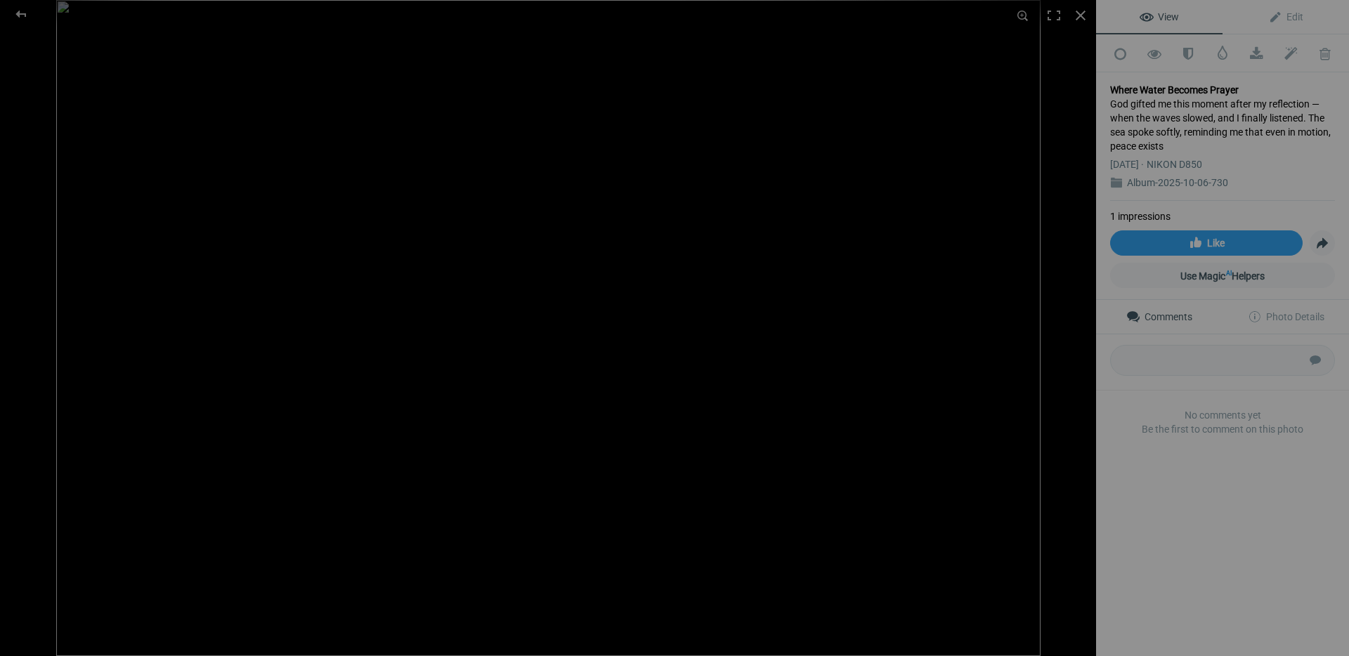
click at [1189, 177] on link "Album-2025-10-06-730" at bounding box center [1177, 182] width 101 height 11
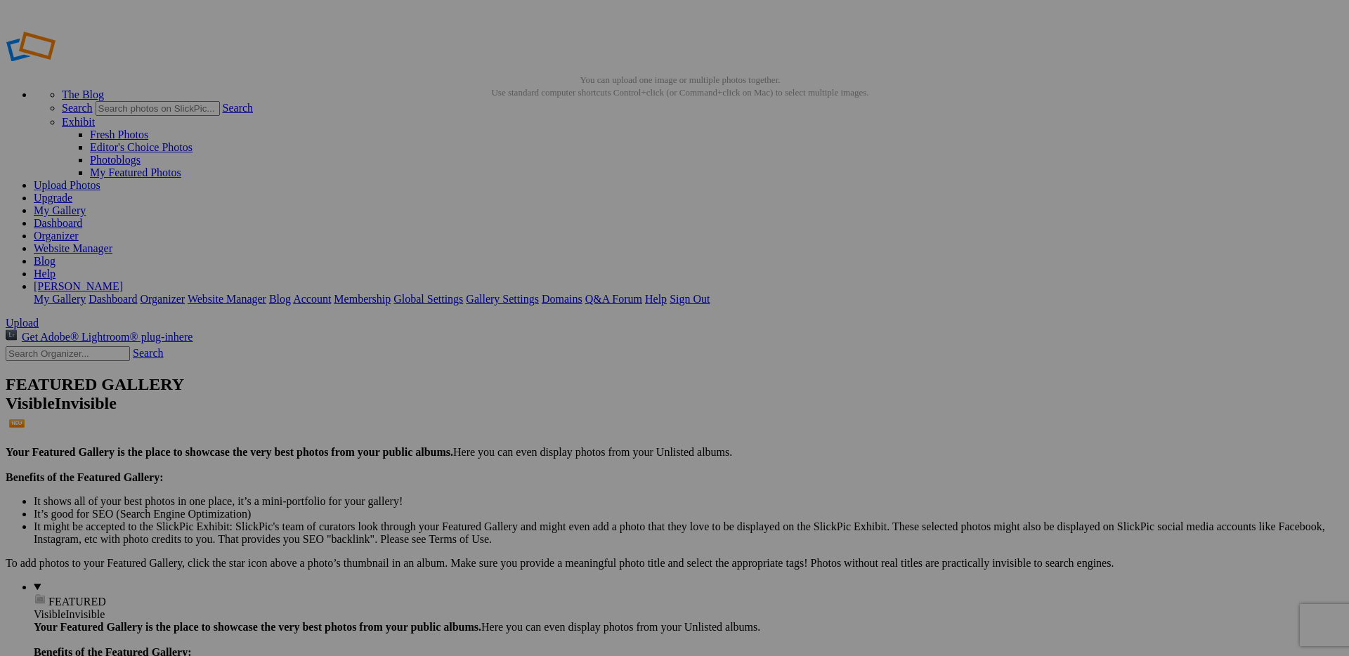
type input "Coastal - Puerto Rico"
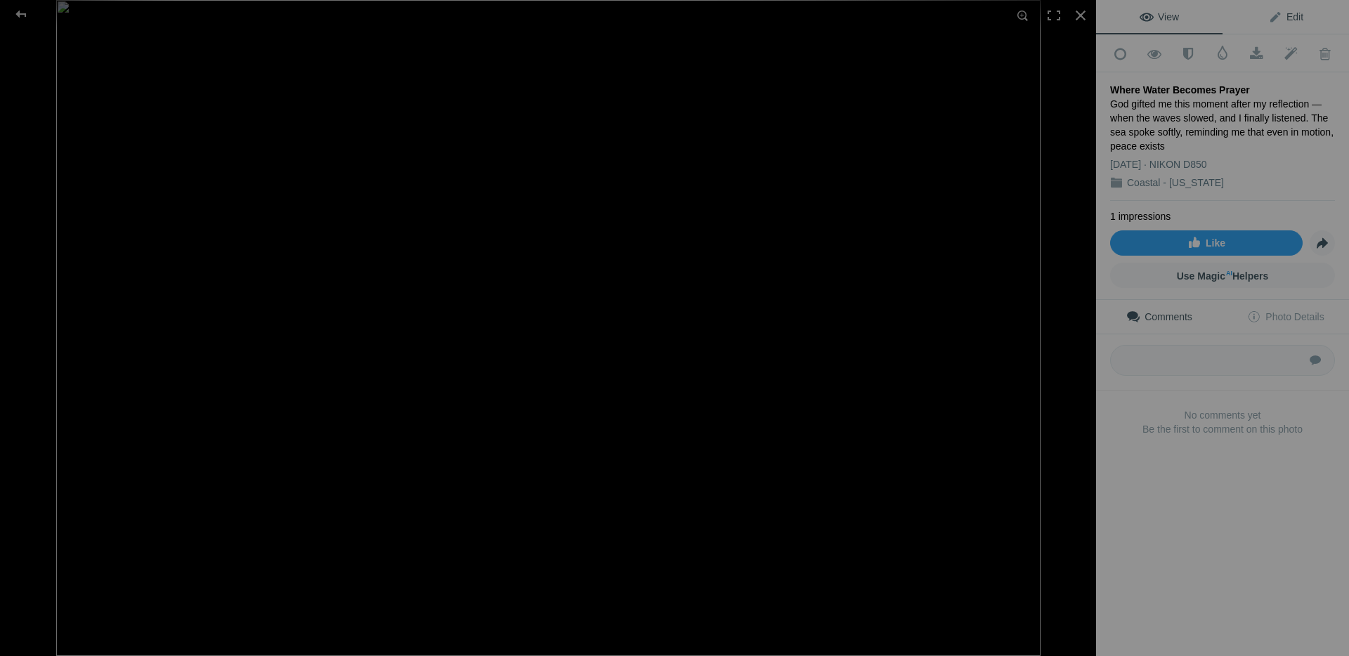
click at [1315, 9] on link "Edit" at bounding box center [1285, 17] width 126 height 34
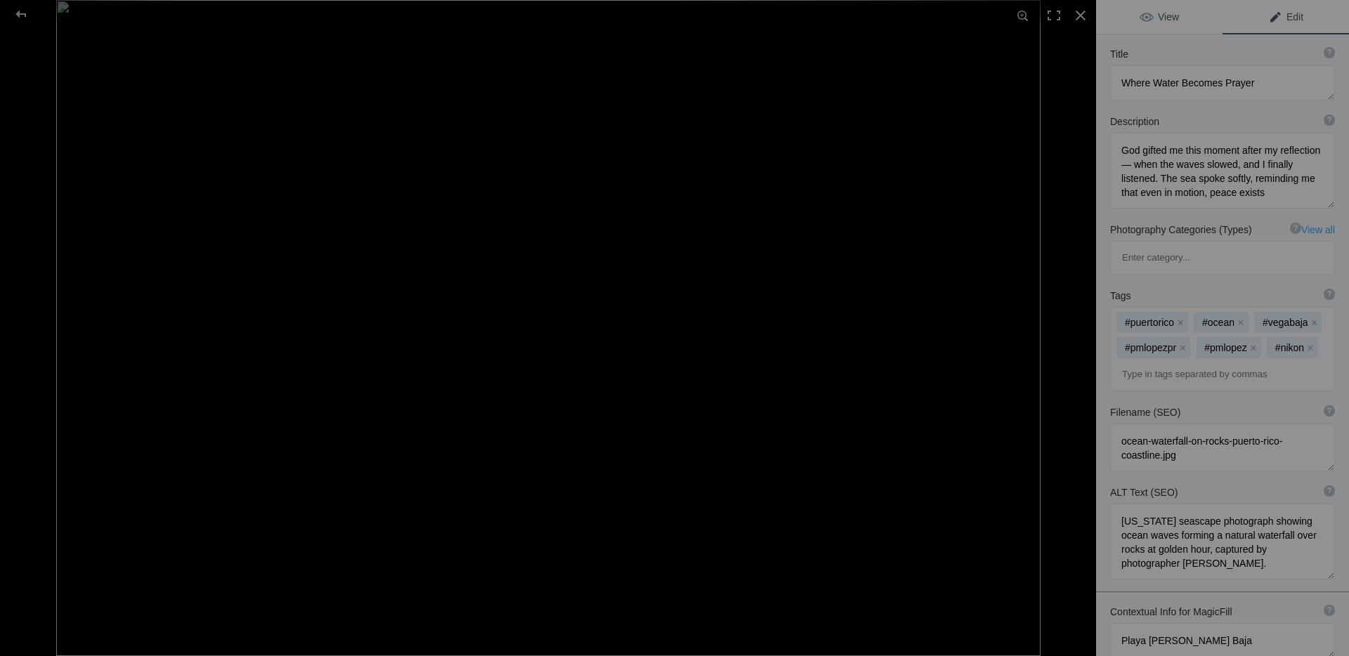
drag, startPoint x: 1159, startPoint y: 7, endPoint x: 1161, endPoint y: 15, distance: 8.5
click at [1159, 7] on link "View" at bounding box center [1159, 17] width 126 height 34
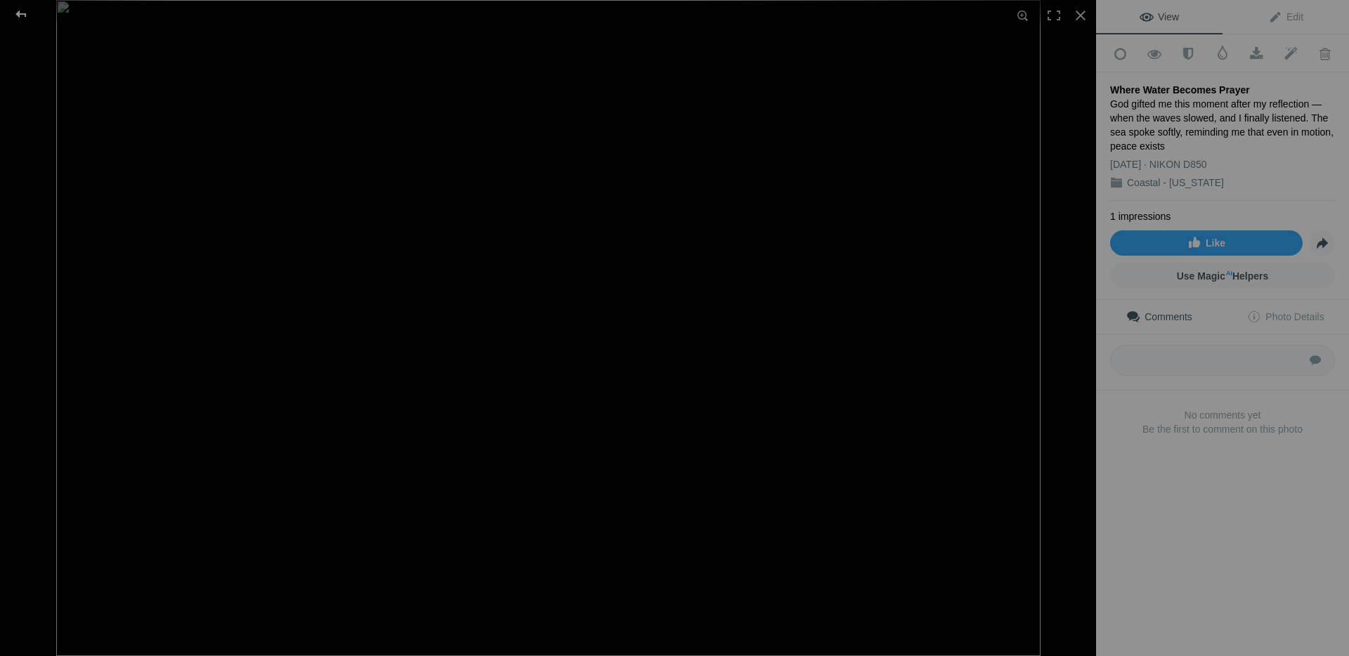
click at [19, 17] on div at bounding box center [21, 14] width 51 height 28
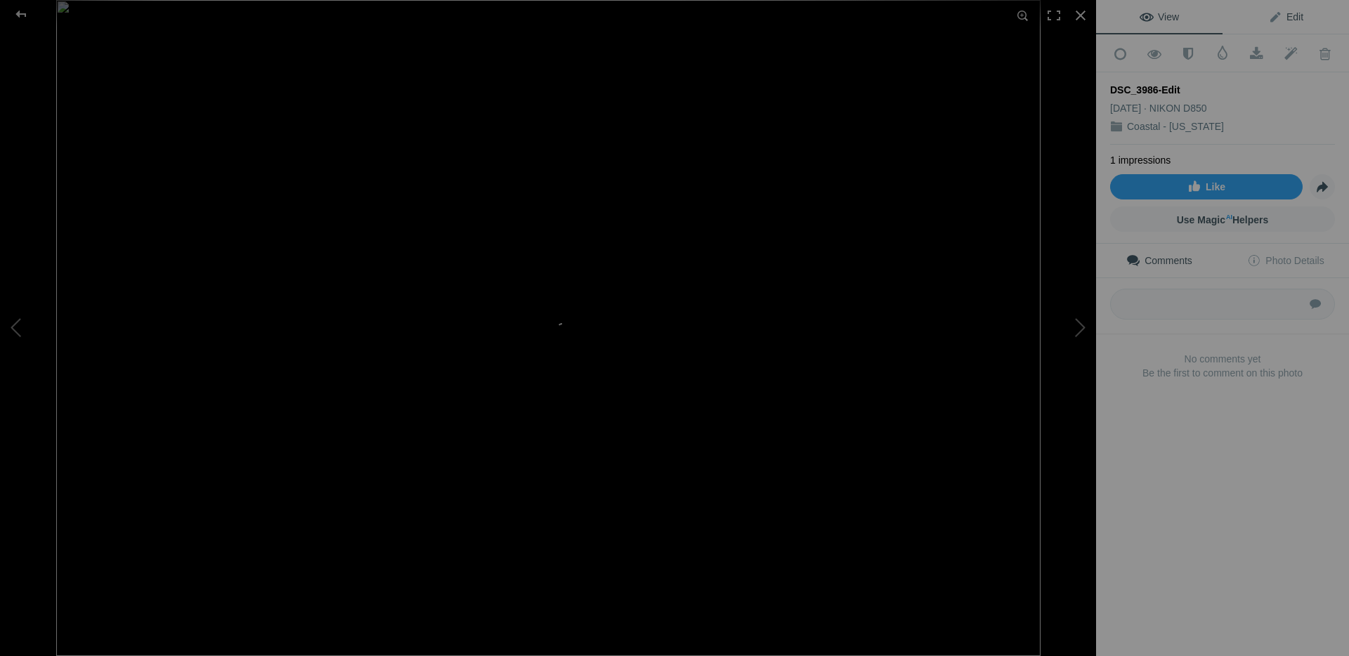
click at [1281, 20] on span "Edit" at bounding box center [1285, 16] width 35 height 11
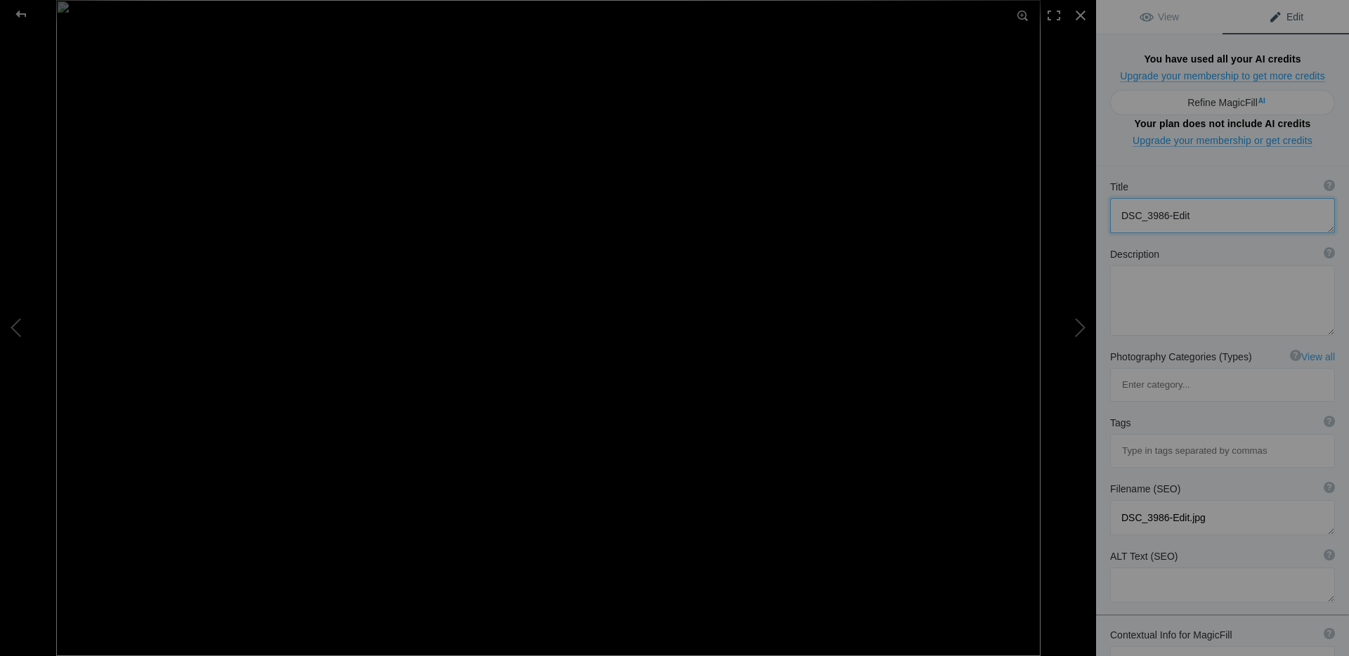
click at [1226, 198] on textarea at bounding box center [1222, 215] width 225 height 35
paste textarea "“An Escape to Prayer”"
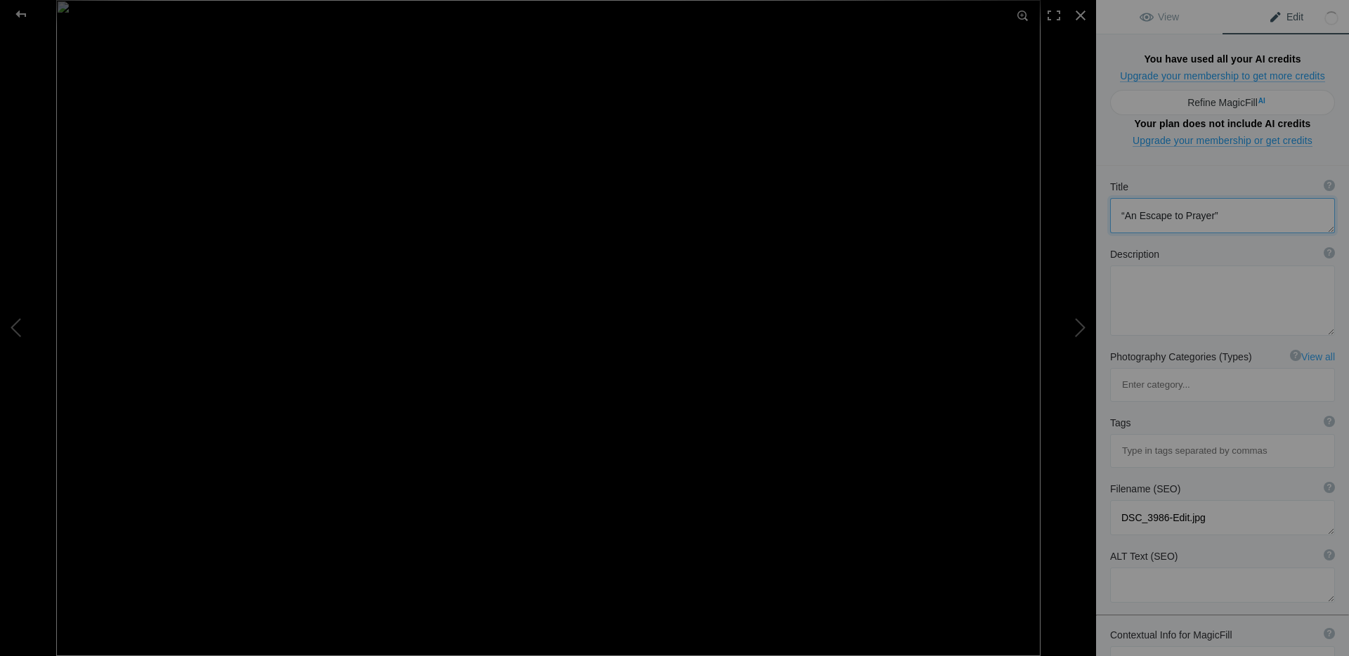
drag, startPoint x: 1127, startPoint y: 152, endPoint x: 1158, endPoint y: 152, distance: 31.6
click at [1128, 198] on textarea at bounding box center [1222, 215] width 225 height 35
drag, startPoint x: 1220, startPoint y: 145, endPoint x: 1227, endPoint y: 147, distance: 7.9
click at [1220, 198] on textarea at bounding box center [1222, 215] width 225 height 35
type textarea "An Escape to Prayer"
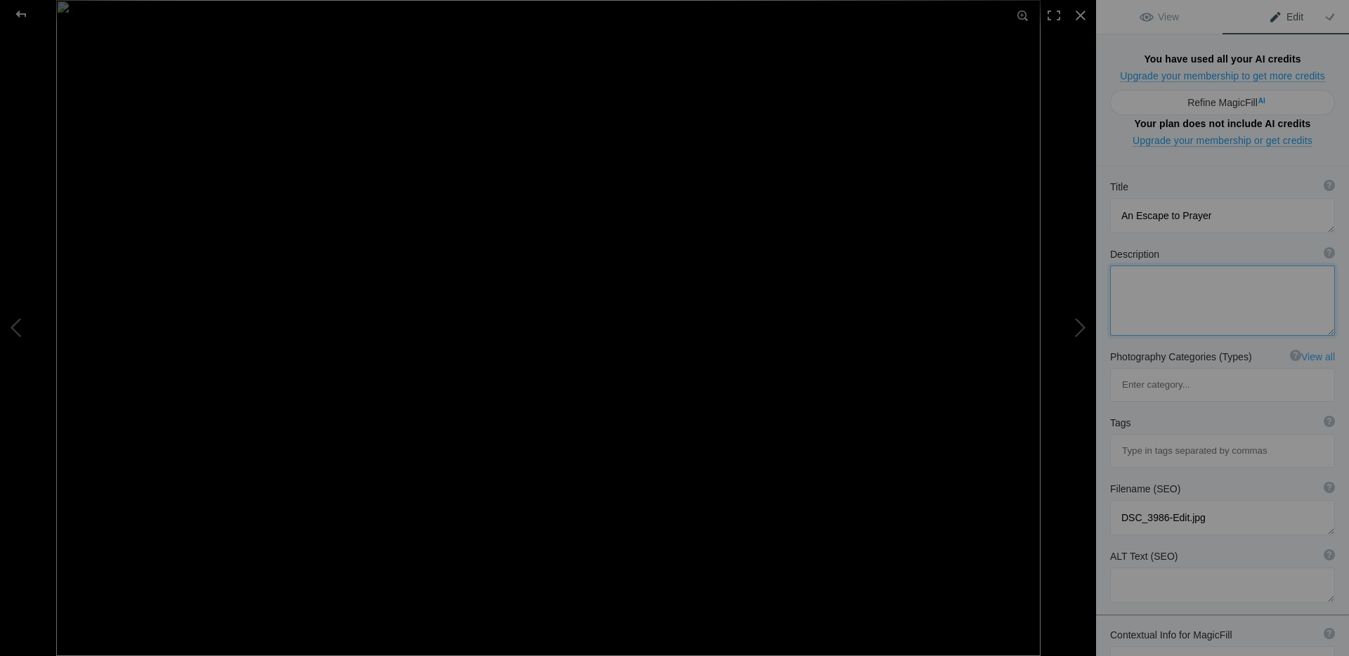
click at [1189, 266] on textarea at bounding box center [1222, 301] width 225 height 70
click at [1142, 266] on textarea at bounding box center [1222, 301] width 225 height 70
paste textarea "In this quiet moment, I let the sea carry my thoughts to God. His light reminds…"
click at [1207, 266] on textarea at bounding box center [1222, 304] width 225 height 76
type textarea "In this quiet moment, I let the sea carry my His light reminds me that even in …"
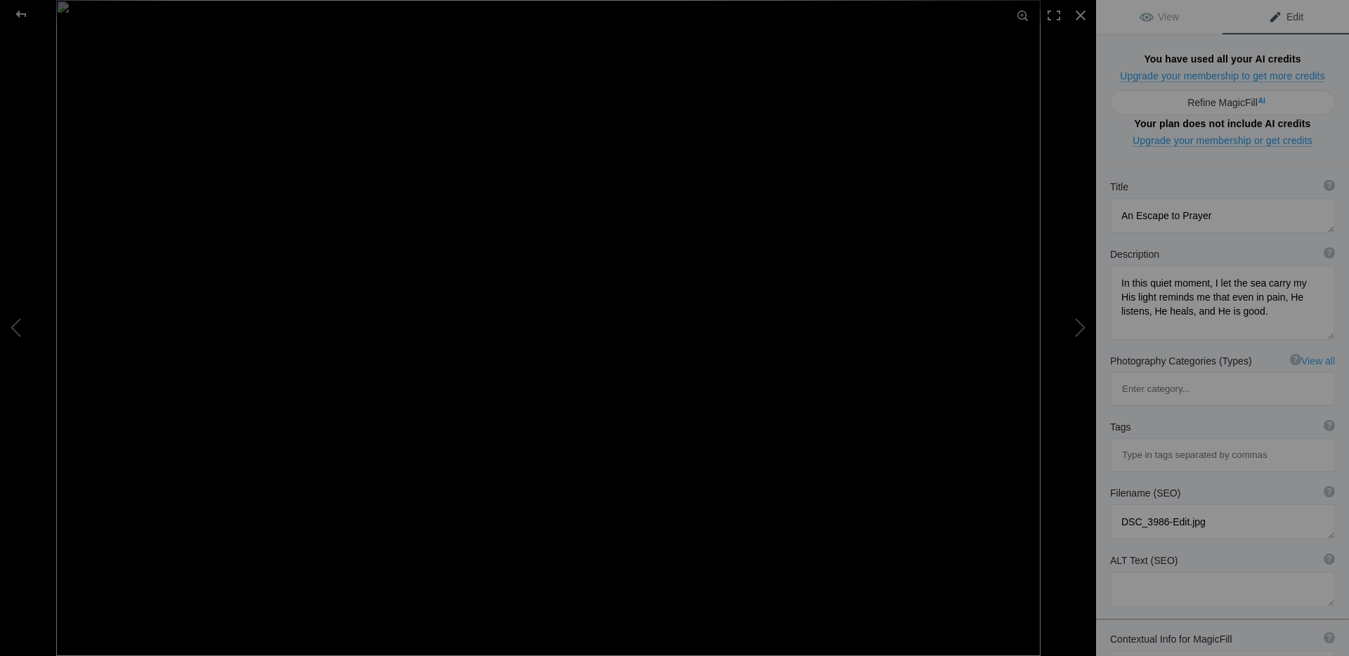
click at [1175, 443] on input at bounding box center [1222, 455] width 209 height 25
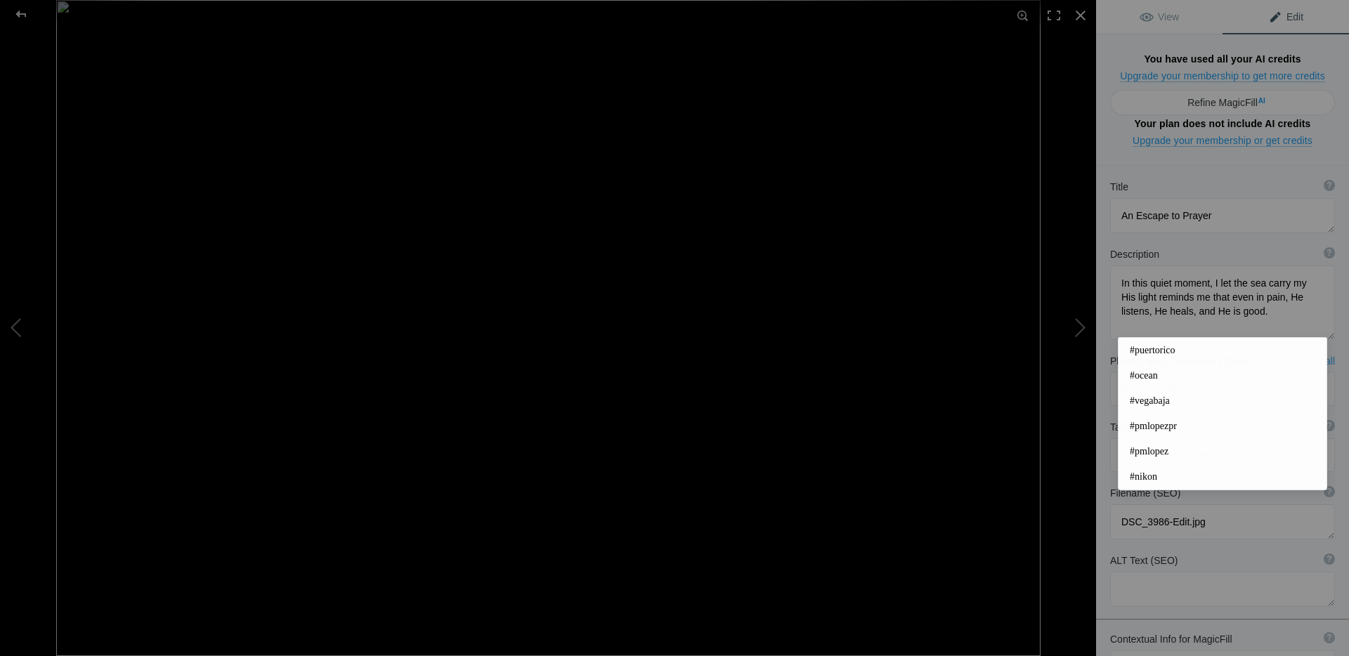
drag, startPoint x: 1168, startPoint y: 357, endPoint x: 1183, endPoint y: 351, distance: 16.4
click at [1169, 356] on span "#puertorico" at bounding box center [1222, 351] width 185 height 14
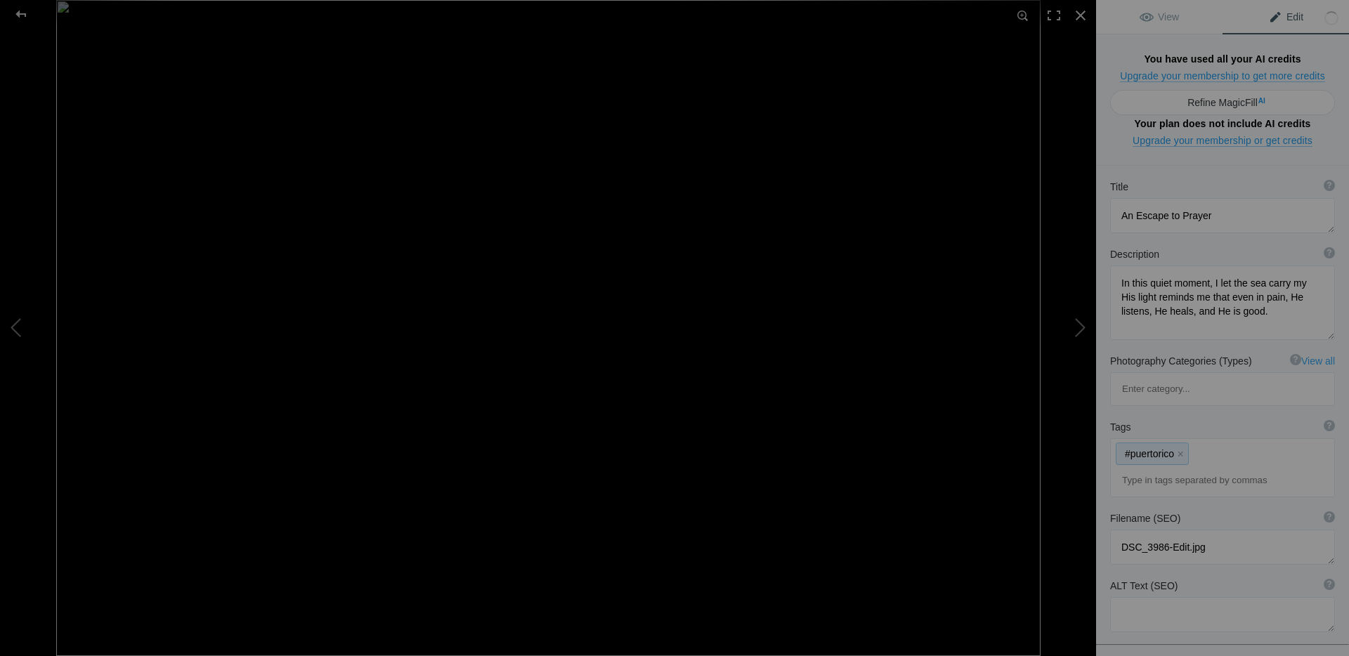
click at [1225, 439] on div "#puertorico x" at bounding box center [1222, 468] width 223 height 58
click at [1222, 439] on div "#puertorico x" at bounding box center [1222, 468] width 223 height 58
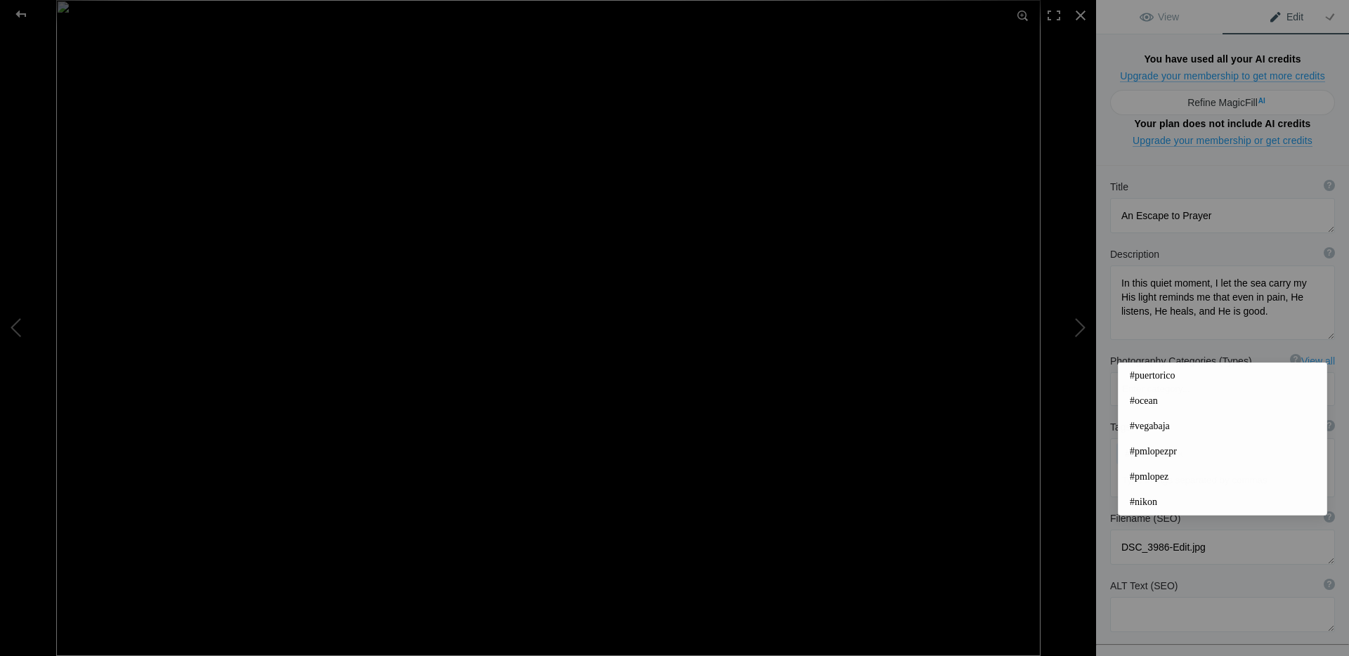
click at [1208, 468] on input at bounding box center [1222, 480] width 209 height 25
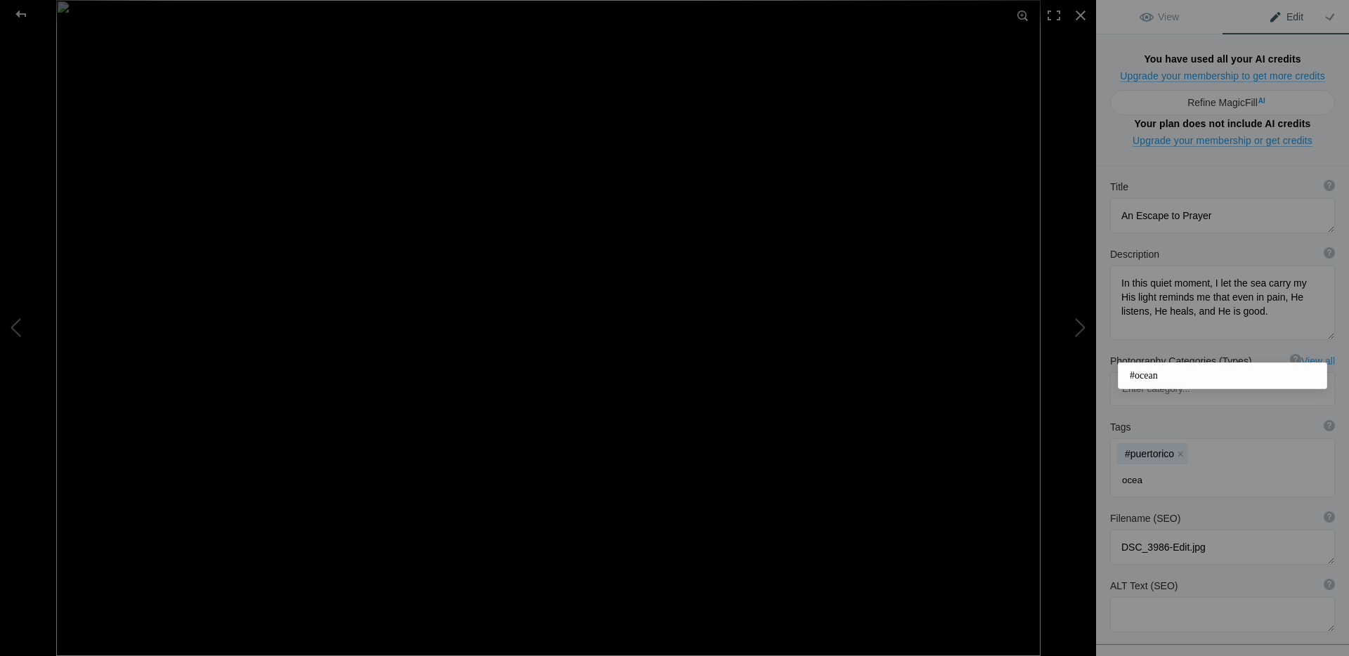
type input "ocean"
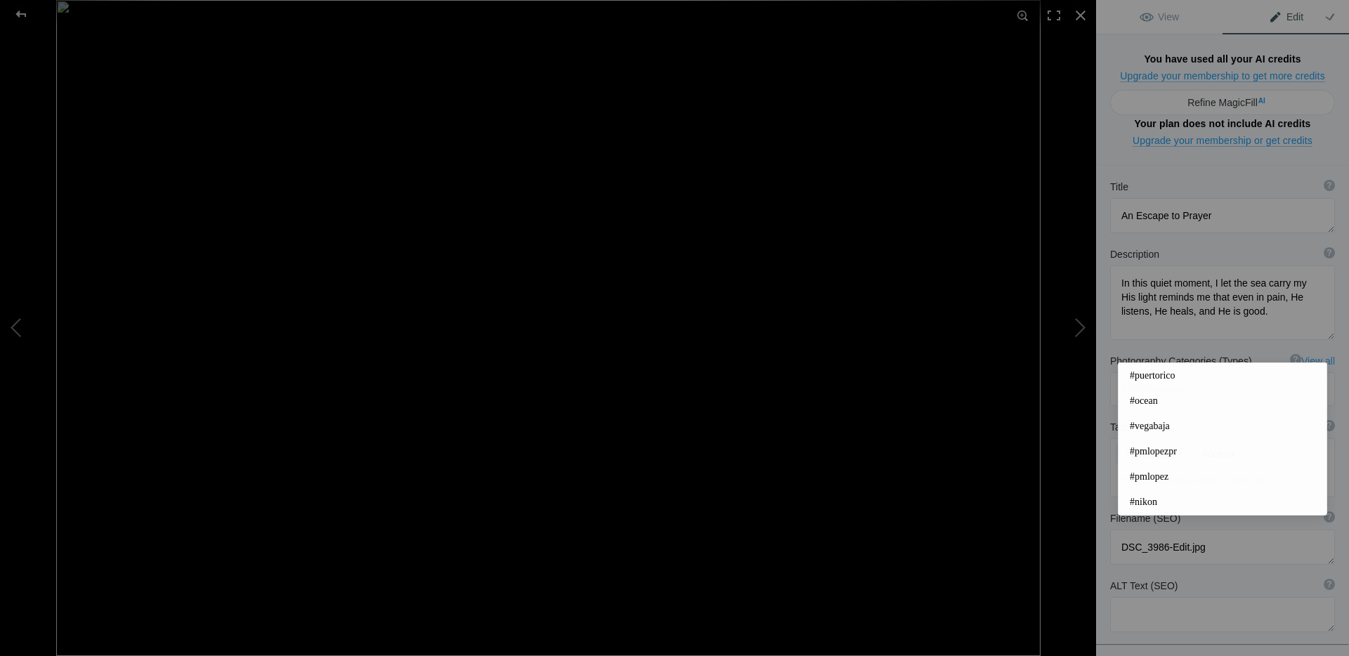
click at [1168, 448] on span "#pmlopezpr" at bounding box center [1222, 452] width 185 height 14
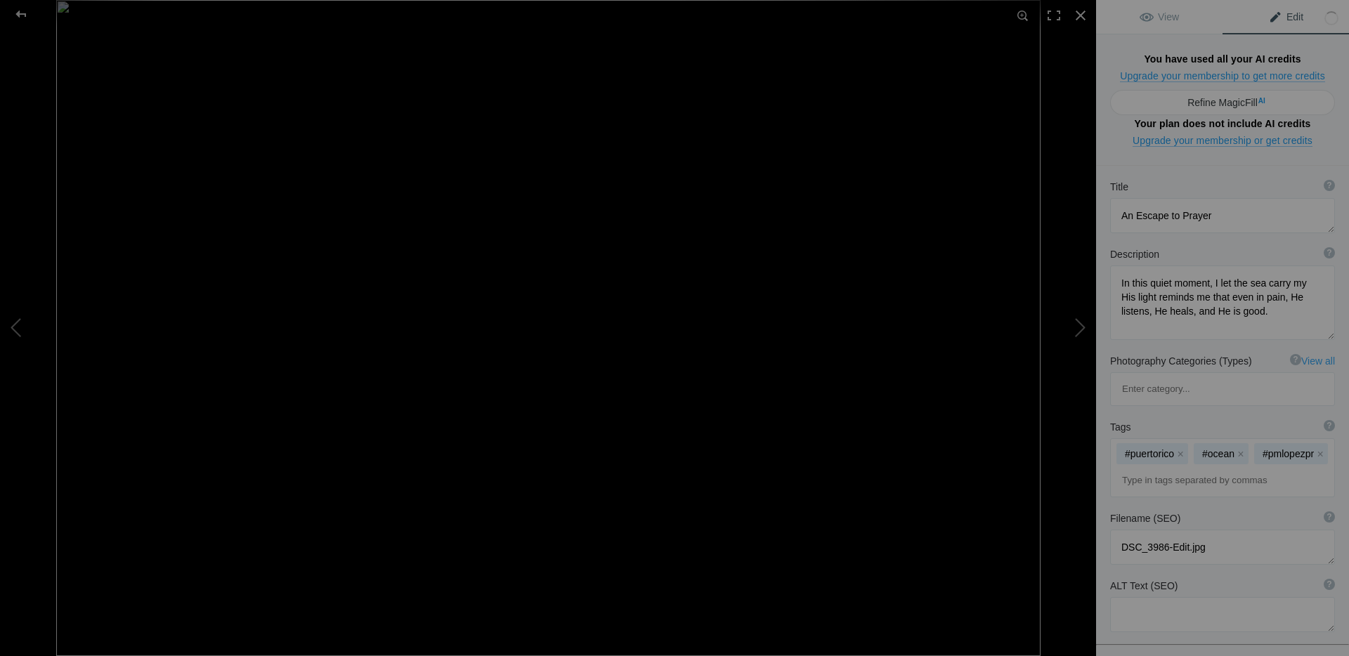
click at [1195, 468] on input at bounding box center [1222, 480] width 209 height 25
type input "barceloneta"
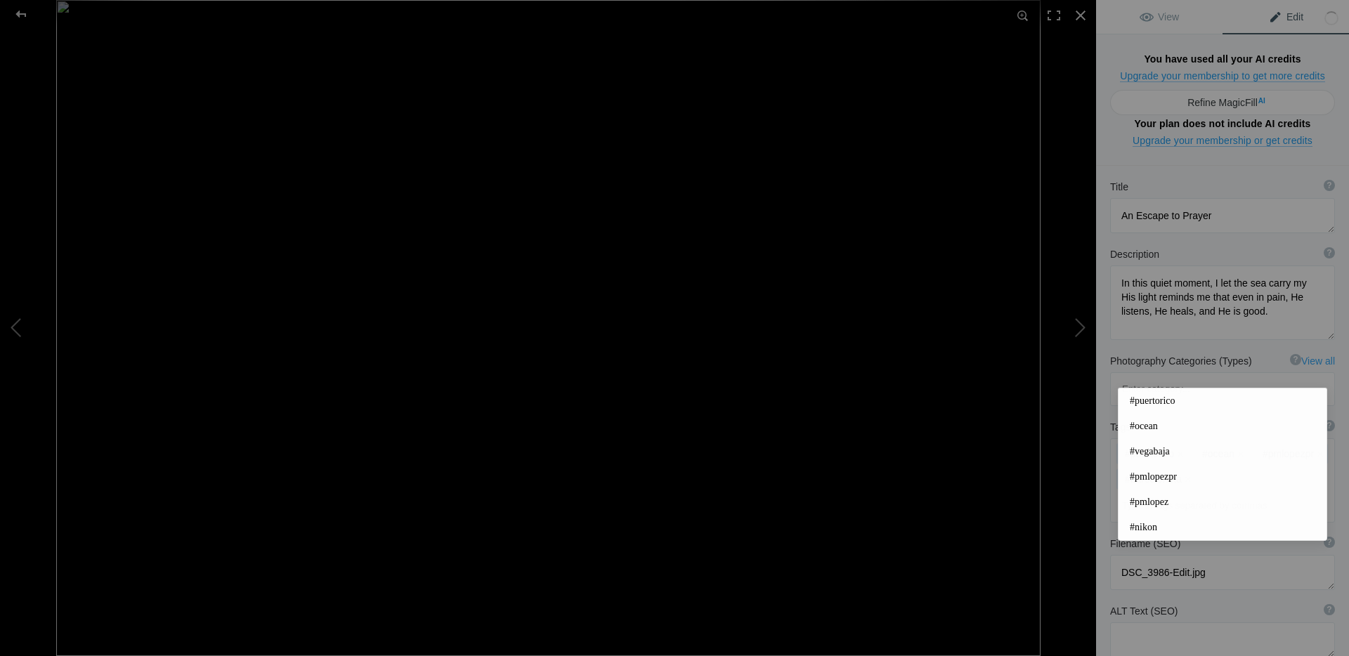
drag, startPoint x: 1189, startPoint y: 476, endPoint x: 1192, endPoint y: 469, distance: 7.2
click at [1188, 476] on span "#pmlopezpr" at bounding box center [1222, 477] width 185 height 14
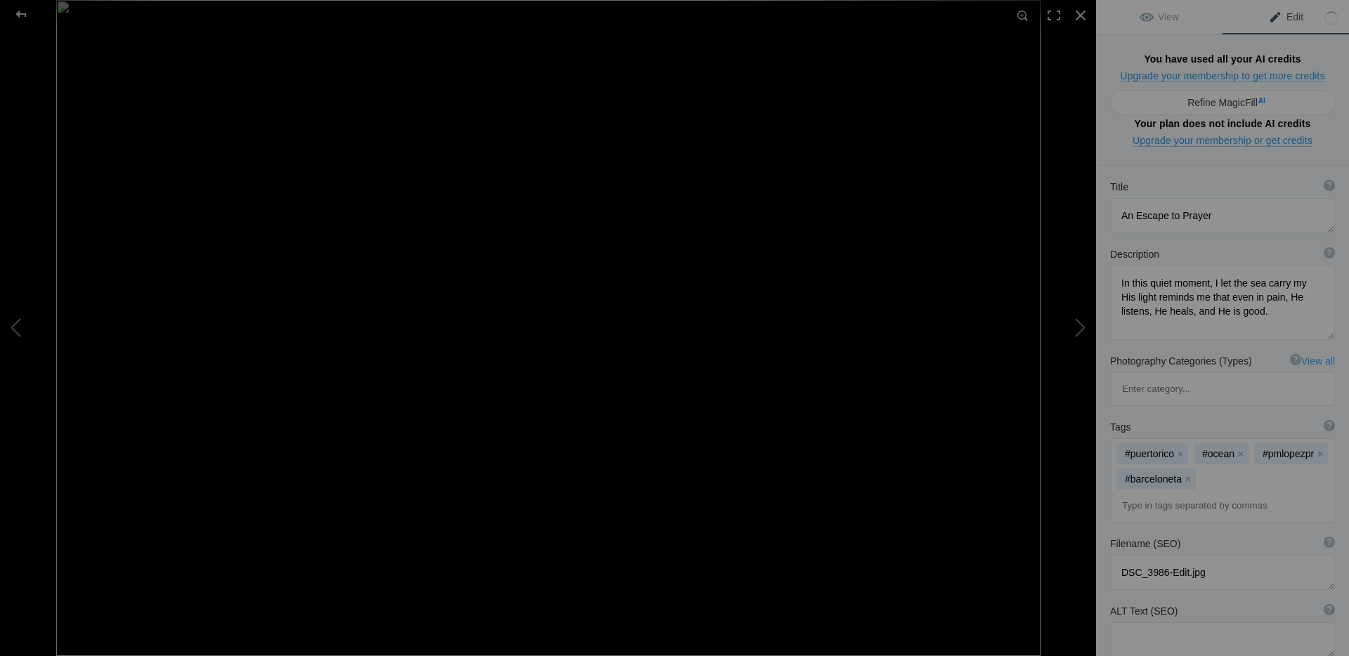
click at [1218, 413] on div "Tags ? Tags are keywords that describe images. For SEO purposes, do not tag pho…" at bounding box center [1222, 471] width 253 height 117
click at [1203, 493] on input at bounding box center [1222, 505] width 209 height 25
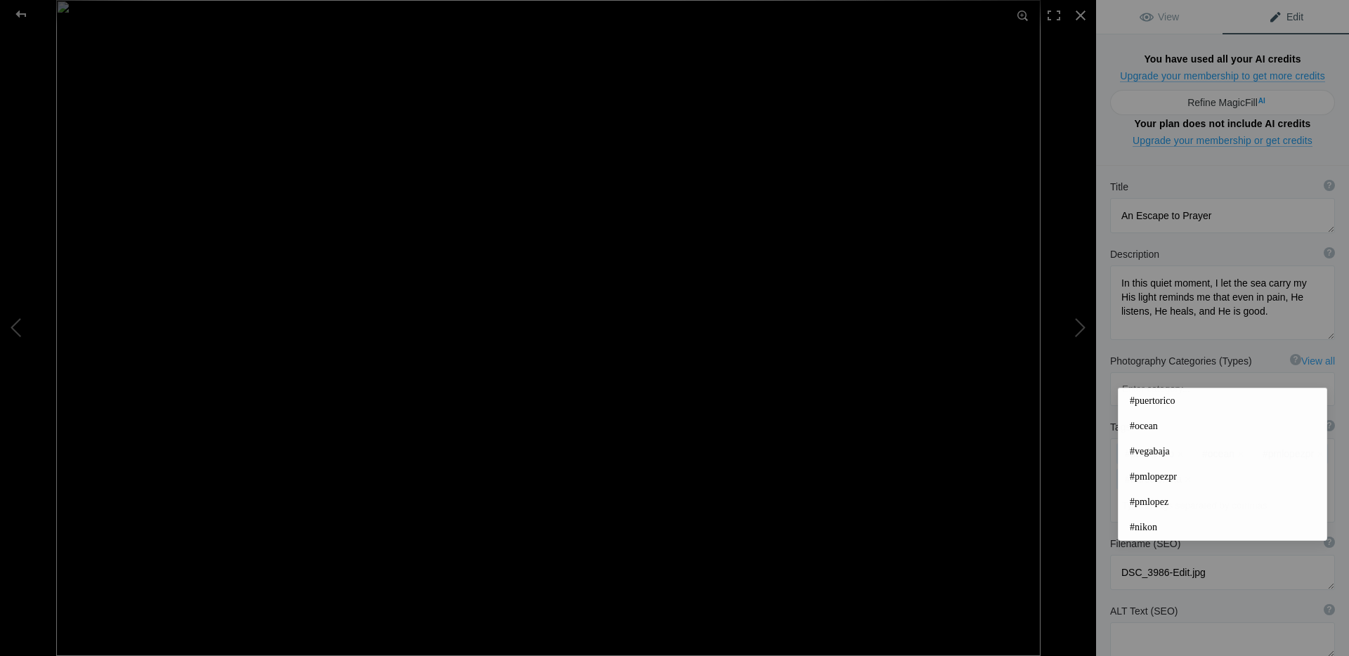
drag, startPoint x: 1189, startPoint y: 503, endPoint x: 1196, endPoint y: 489, distance: 15.4
click at [1189, 502] on span "#pmlopez" at bounding box center [1222, 502] width 185 height 14
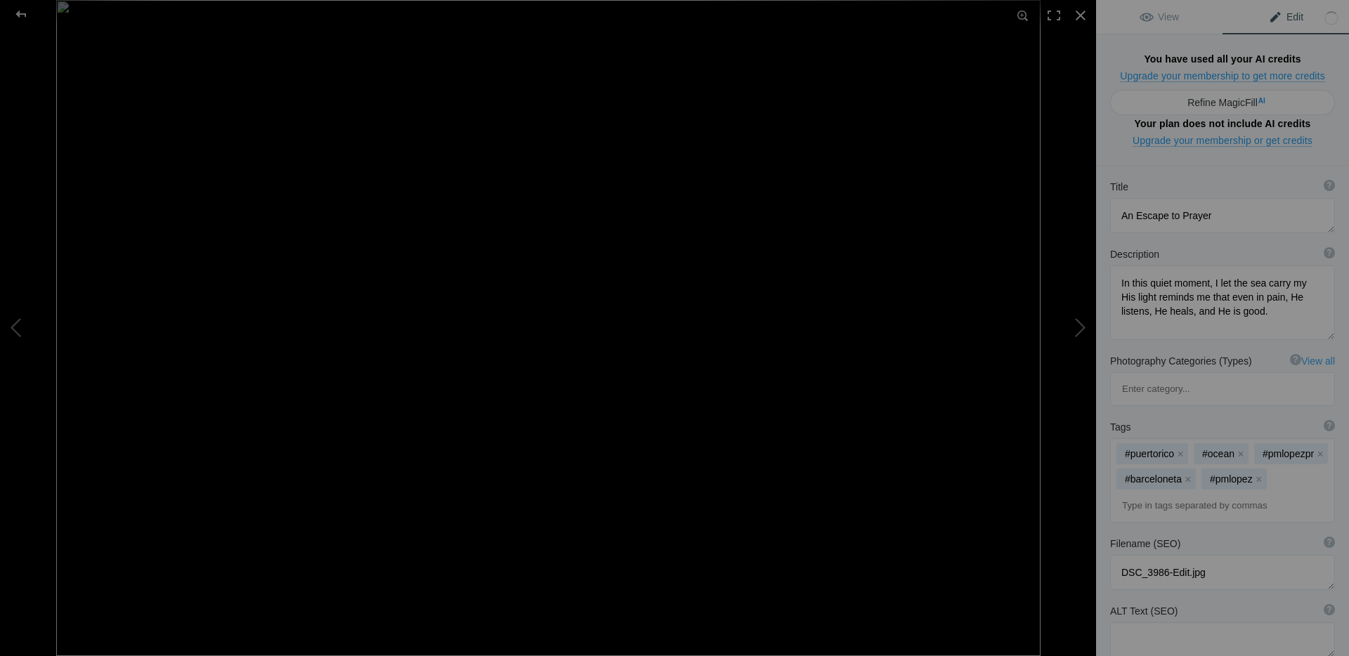
click at [1198, 493] on input at bounding box center [1222, 505] width 209 height 25
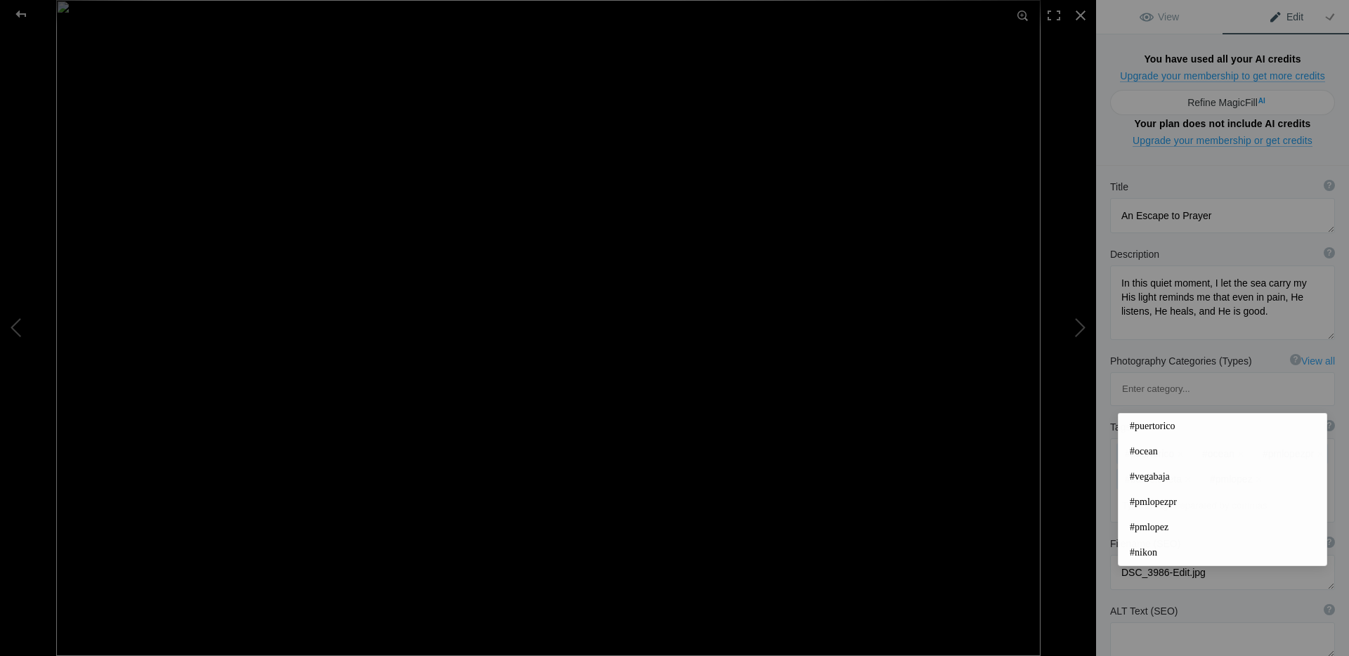
click at [1176, 547] on span "#nikon" at bounding box center [1222, 553] width 185 height 14
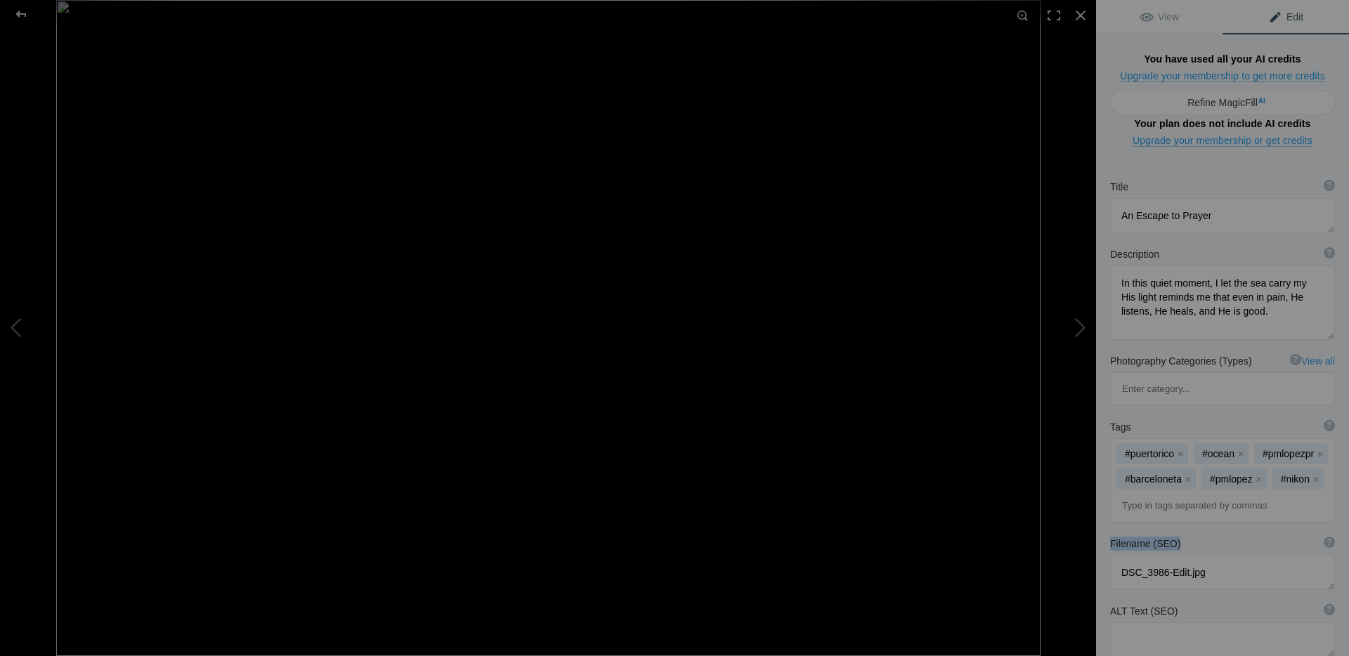
drag, startPoint x: 1179, startPoint y: 443, endPoint x: 1111, endPoint y: 443, distance: 68.8
click at [1111, 537] on div "Filename (SEO) ? Choose a clear, descriptive filename that accurately represent…" at bounding box center [1222, 544] width 225 height 14
copy b "Filename (SEO)"
click at [1210, 537] on div "Filename (SEO) ? Choose a clear, descriptive filename that accurately represent…" at bounding box center [1222, 544] width 225 height 14
drag, startPoint x: 1233, startPoint y: 473, endPoint x: 1151, endPoint y: 461, distance: 82.5
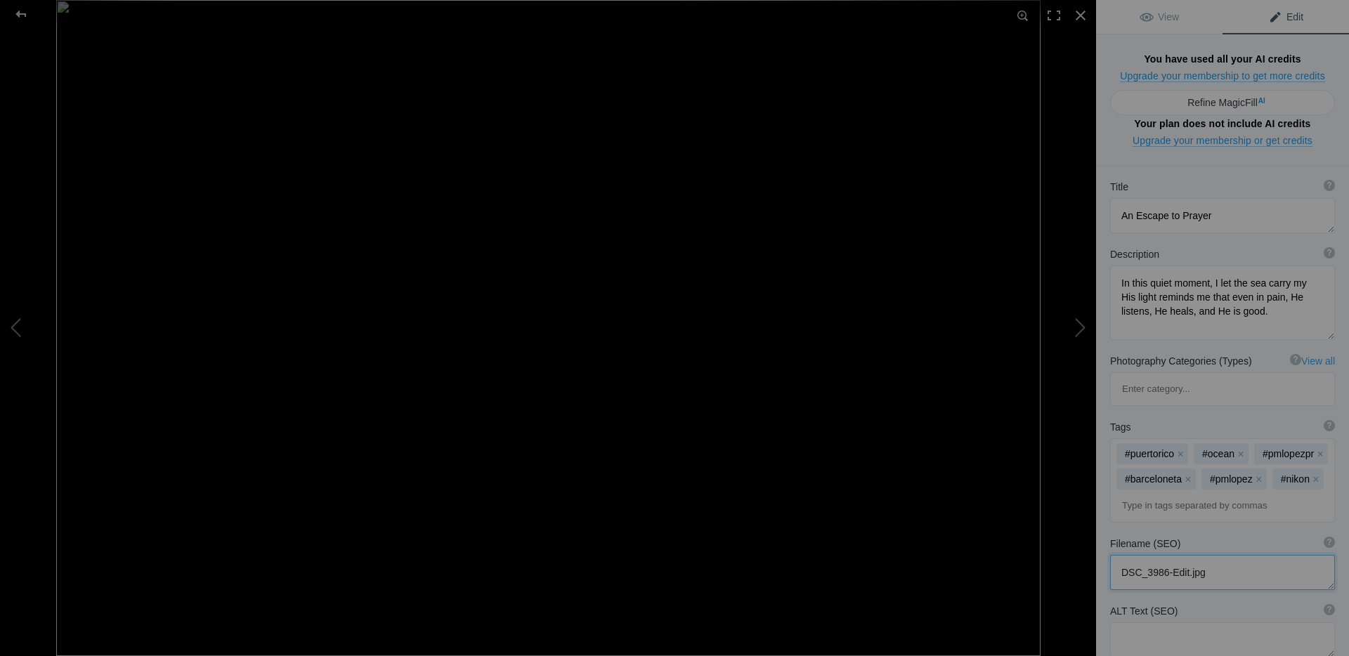
click at [1113, 555] on textarea at bounding box center [1222, 572] width 225 height 35
paste textarea "sunset-beach-barceloneta-puerto-rico-seascape"
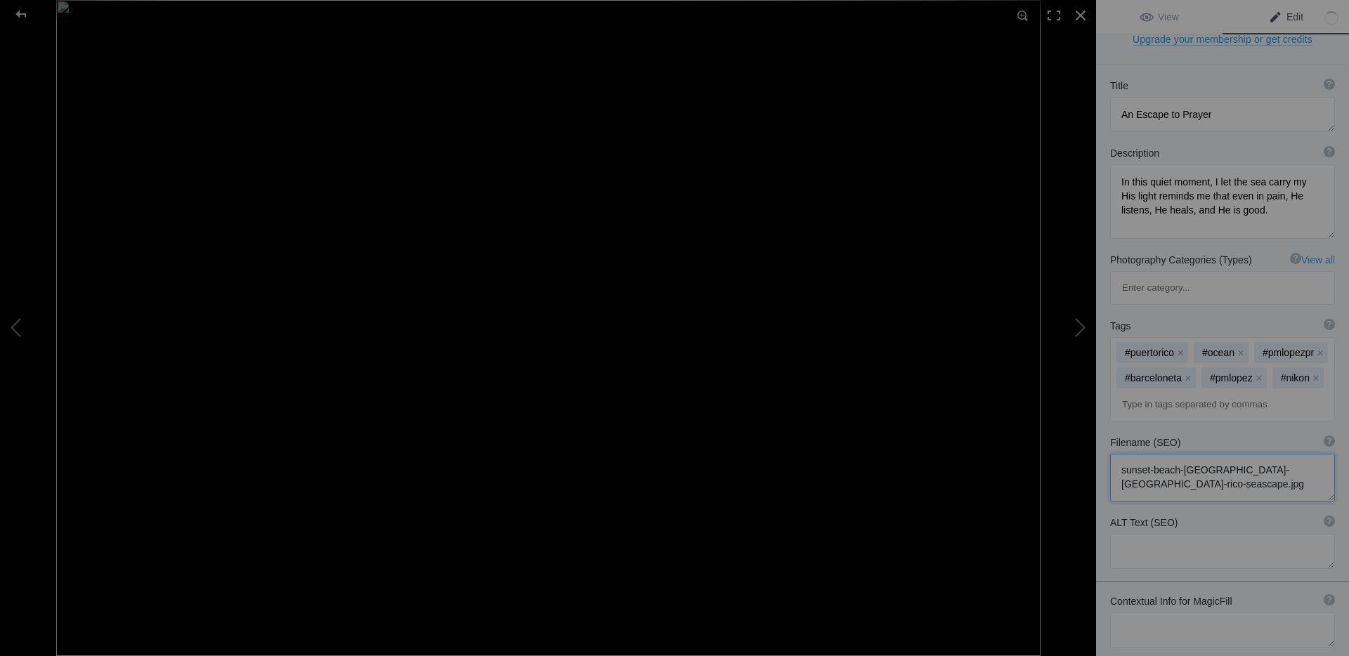
scroll to position [103, 0]
type textarea "sunset-beach-barceloneta-puerto-rico-seascape.jpg"
drag, startPoint x: 1167, startPoint y: 445, endPoint x: 1179, endPoint y: 446, distance: 12.0
click at [1168, 532] on textarea at bounding box center [1222, 549] width 225 height 35
drag, startPoint x: 1141, startPoint y: 416, endPoint x: 1111, endPoint y: 414, distance: 29.6
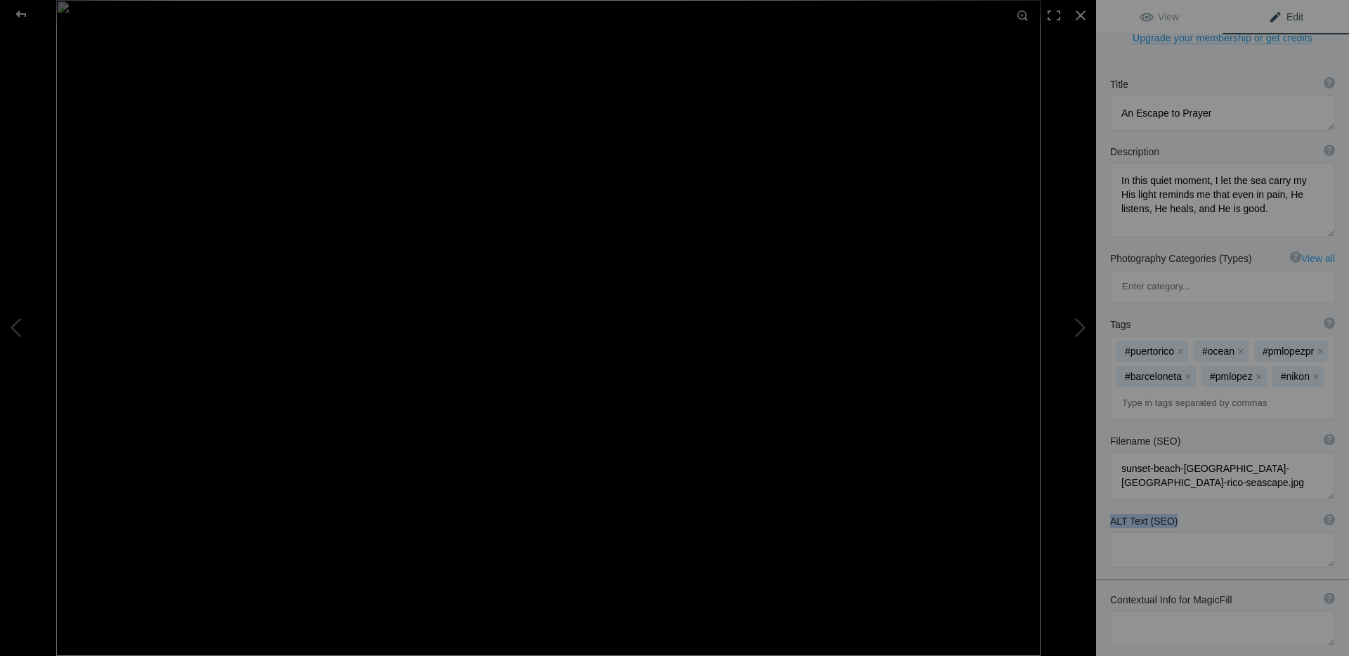
click at [1110, 514] on div "ALT Text (SEO) ? Provide a concise and descriptive text for the image, focusing…" at bounding box center [1222, 521] width 225 height 14
copy b "ALT Text (SEO)"
click at [1171, 532] on textarea at bounding box center [1222, 549] width 225 height 35
paste textarea "Barceloneta Puerto Rico coastal sunset photo with ocean waves, rocks, and soft …"
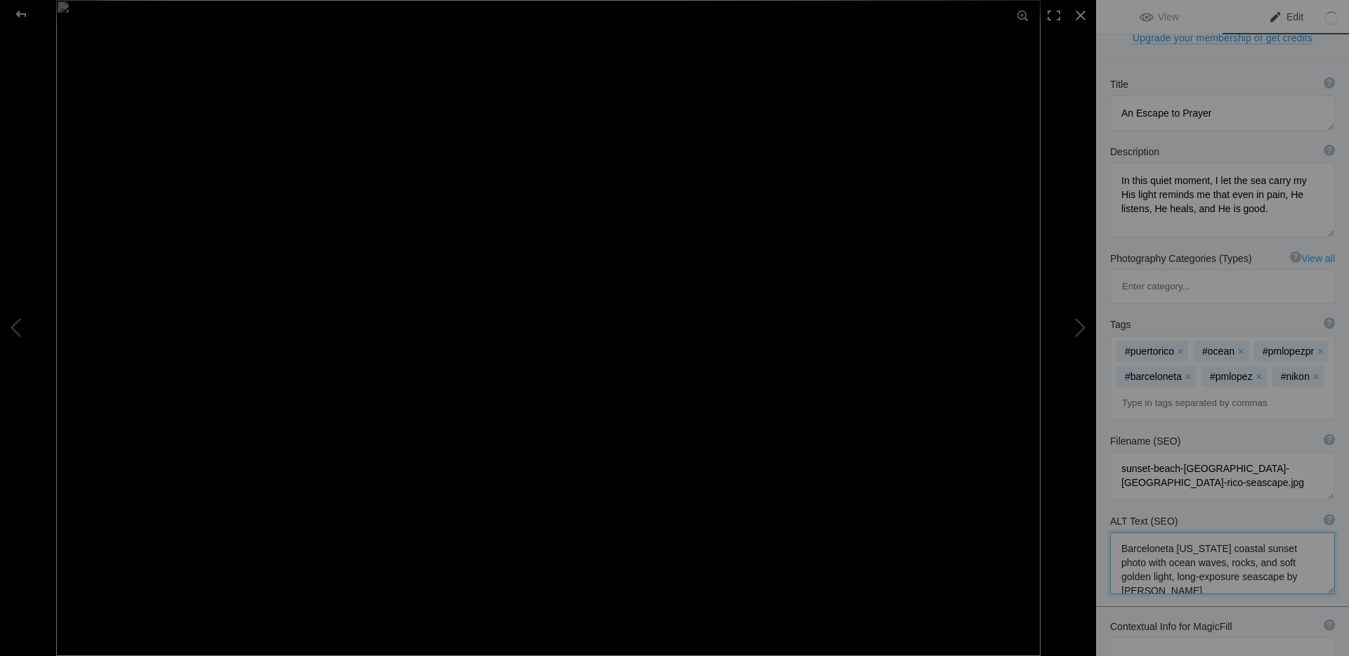
type textarea "Barceloneta Puerto Rico coastal sunset photo with ocean waves, rocks, and soft …"
drag, startPoint x: 1206, startPoint y: 530, endPoint x: 1115, endPoint y: 528, distance: 91.3
click at [1112, 620] on div "Contextual Info for MagicFill ? Use this section to add details that aren’t vis…" at bounding box center [1222, 627] width 225 height 14
copy b "Contextual Info for MagicFill"
drag, startPoint x: 1205, startPoint y: 557, endPoint x: 1215, endPoint y: 556, distance: 9.2
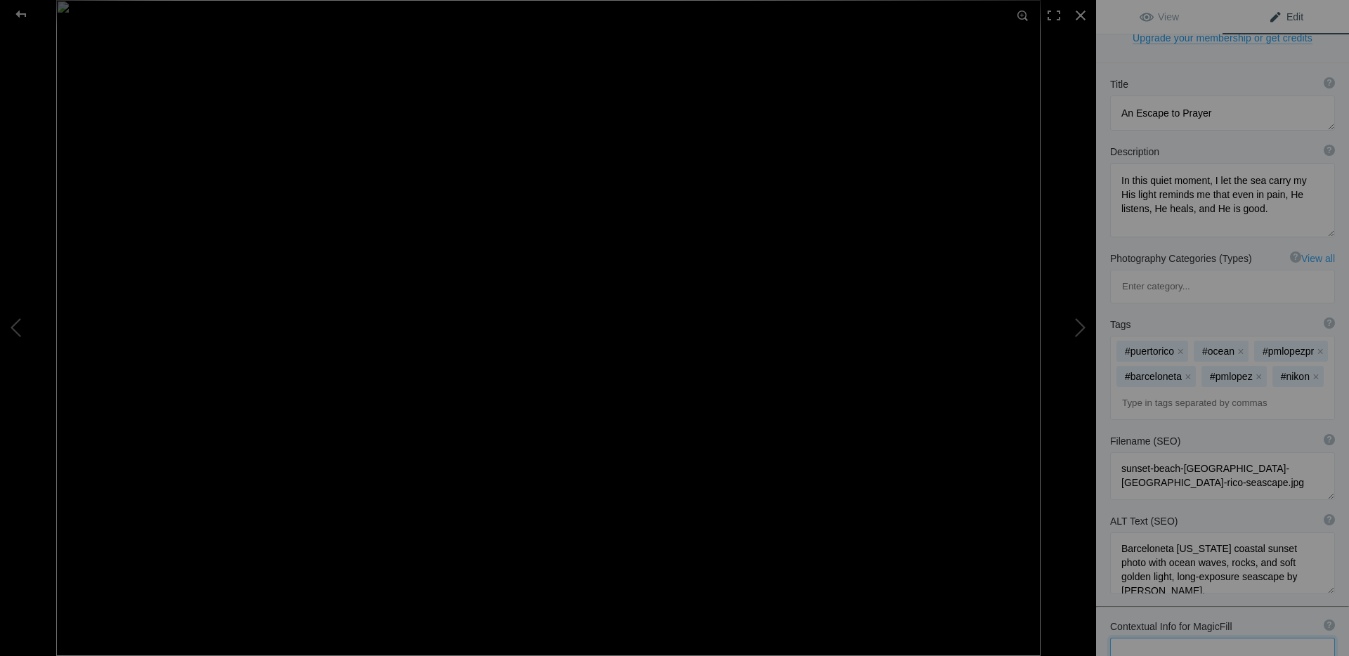
click at [1207, 638] on textarea at bounding box center [1222, 655] width 225 height 35
paste textarea "Title: Escape to Prayer — Barceloneta, Puerto Rico Photographer: Pedro M. López…"
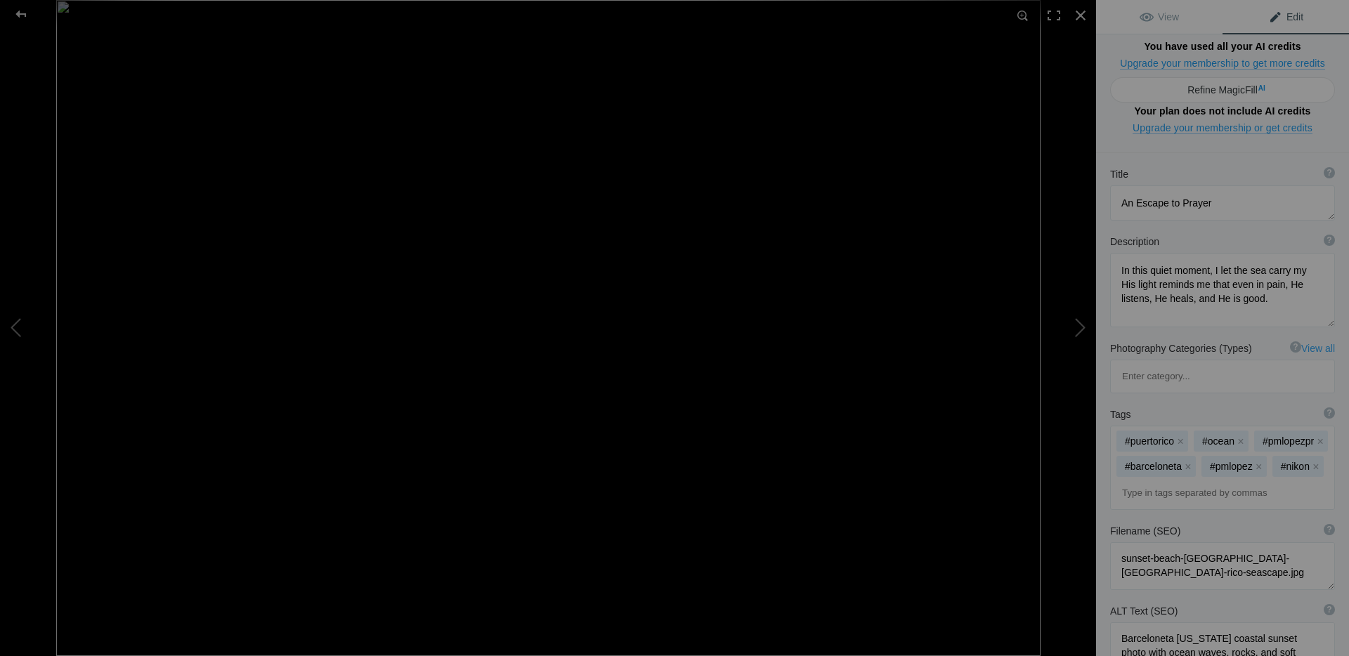
scroll to position [0, 0]
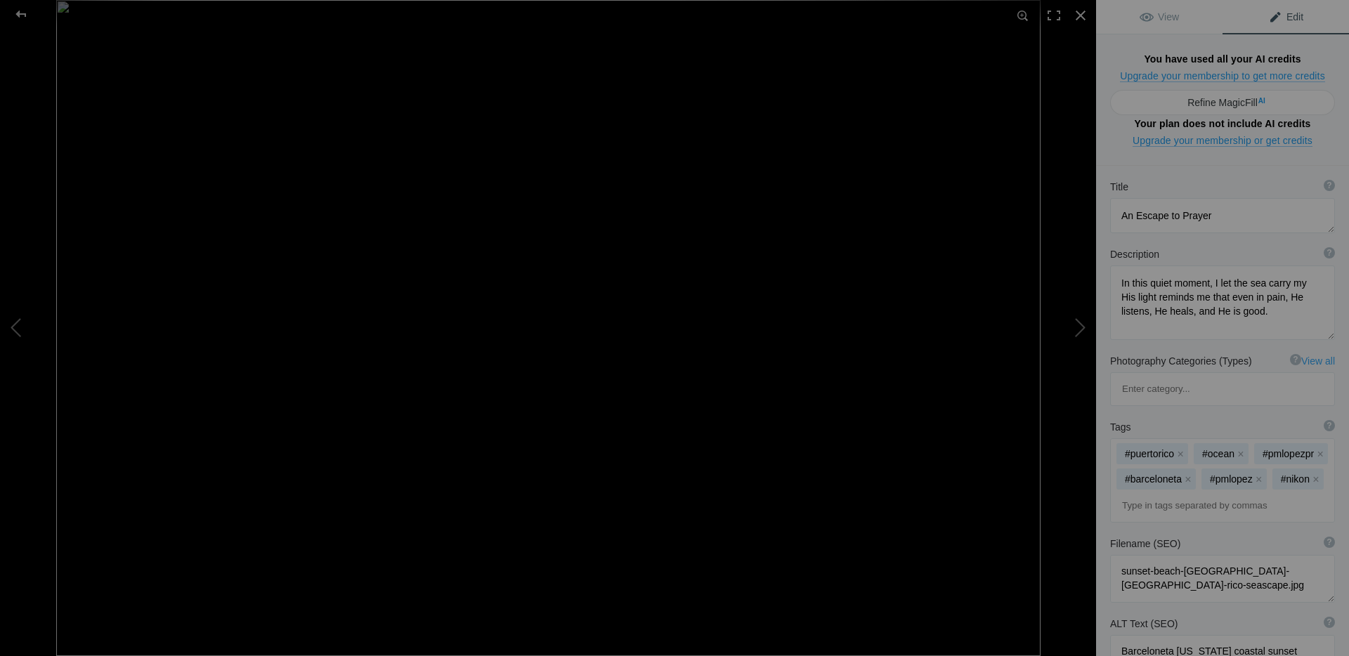
type textarea "Title: Escape to Prayer — Barceloneta, Puerto Rico Photographer: Pedro M. López…"
click at [1281, 493] on input at bounding box center [1222, 505] width 209 height 25
type input "longexposure"
type input "leefilter"
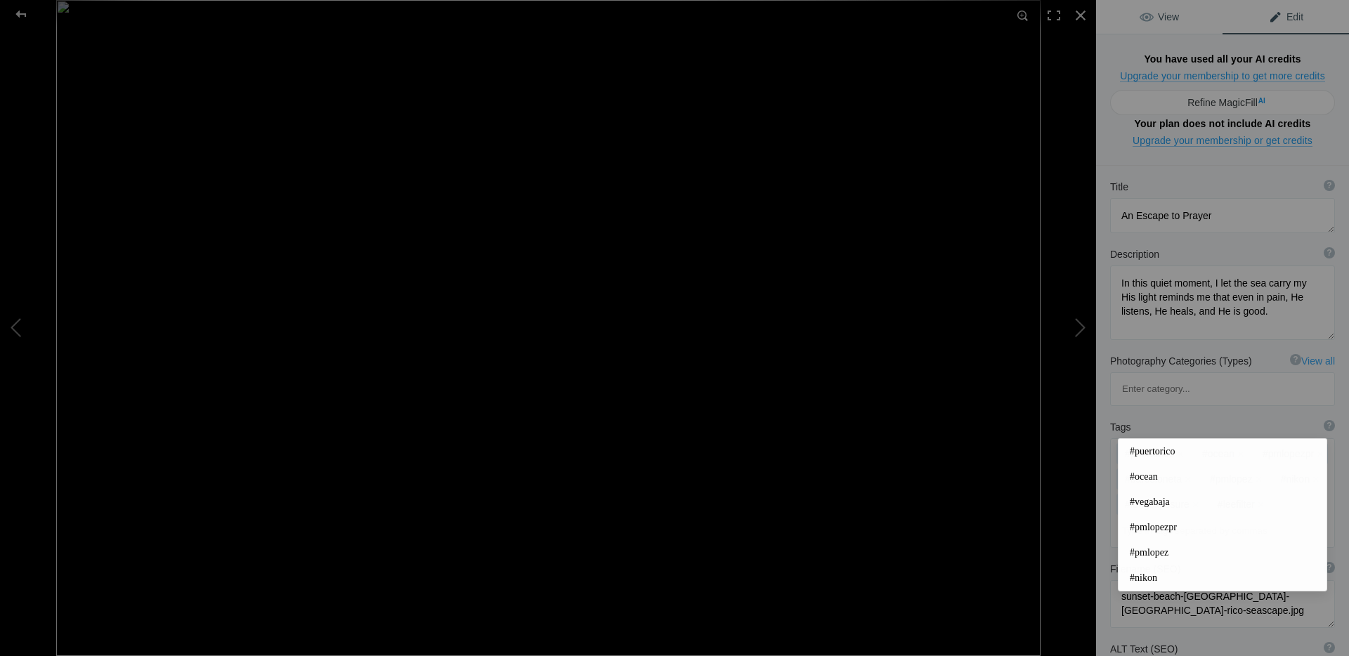
click at [1177, 19] on span "View" at bounding box center [1158, 16] width 39 height 11
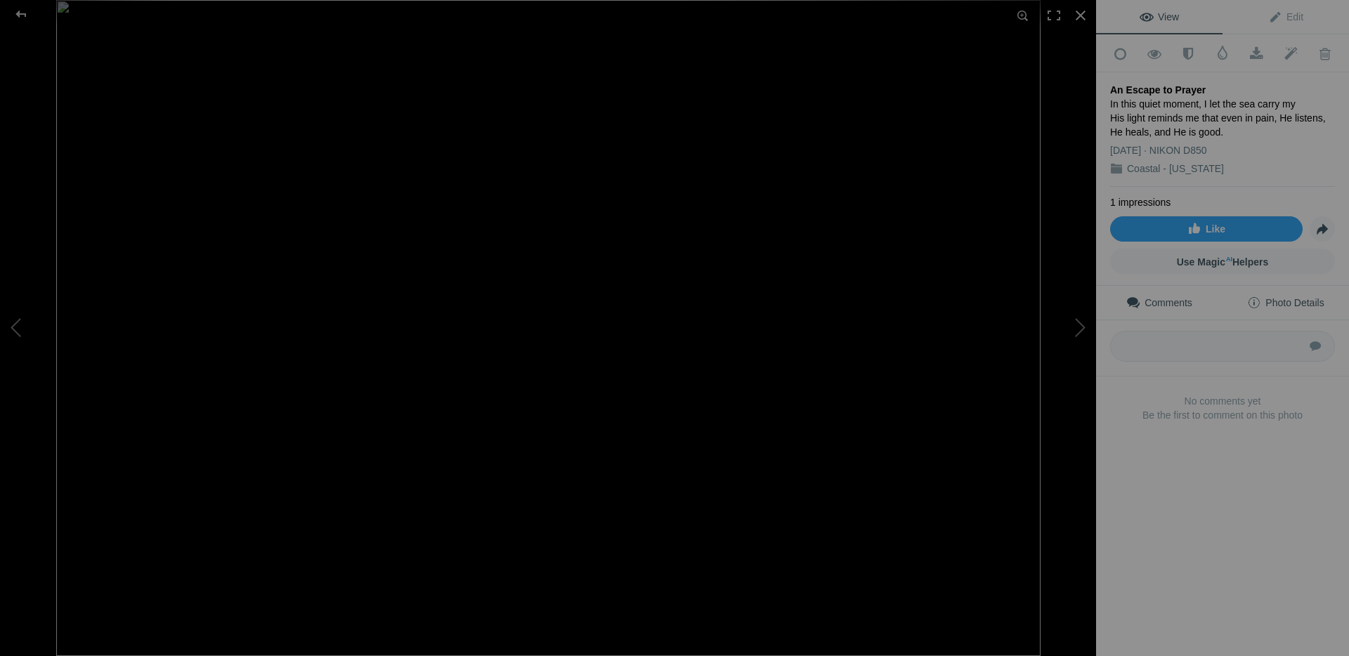
click at [1315, 297] on span "Photo Details" at bounding box center [1285, 302] width 77 height 11
click at [1082, 20] on div at bounding box center [1080, 15] width 31 height 31
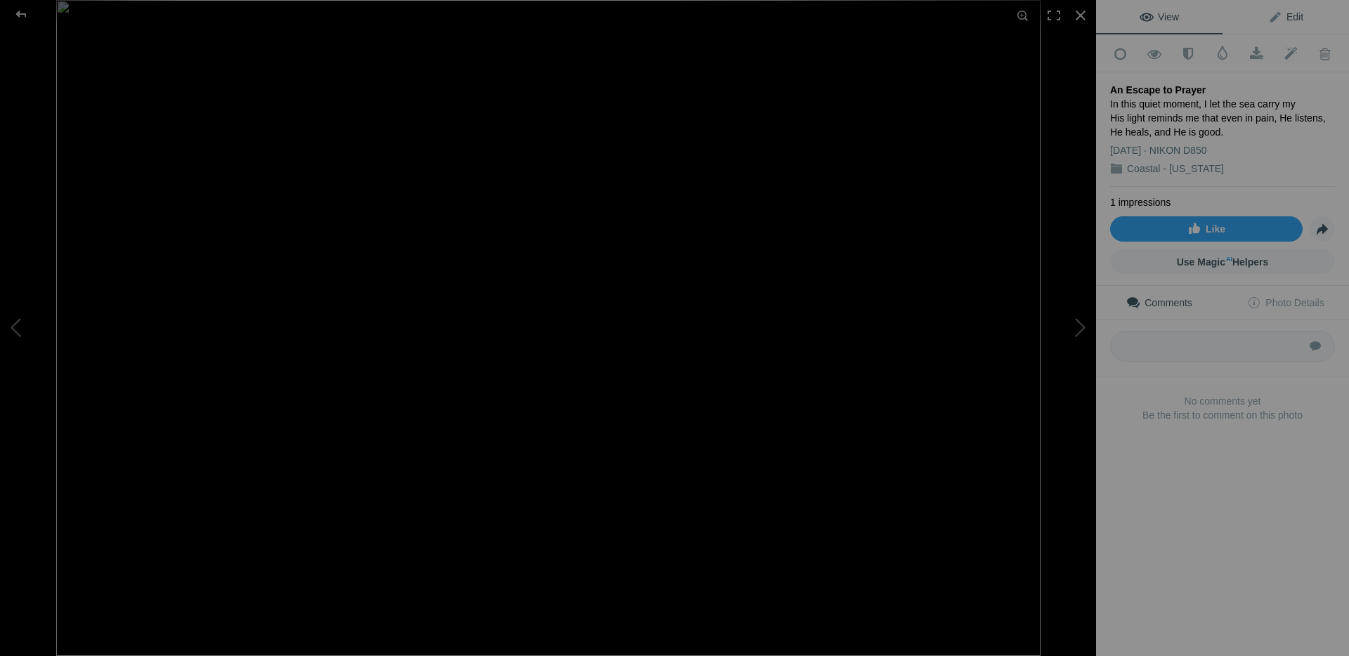
click at [1294, 26] on link "Edit" at bounding box center [1285, 17] width 126 height 34
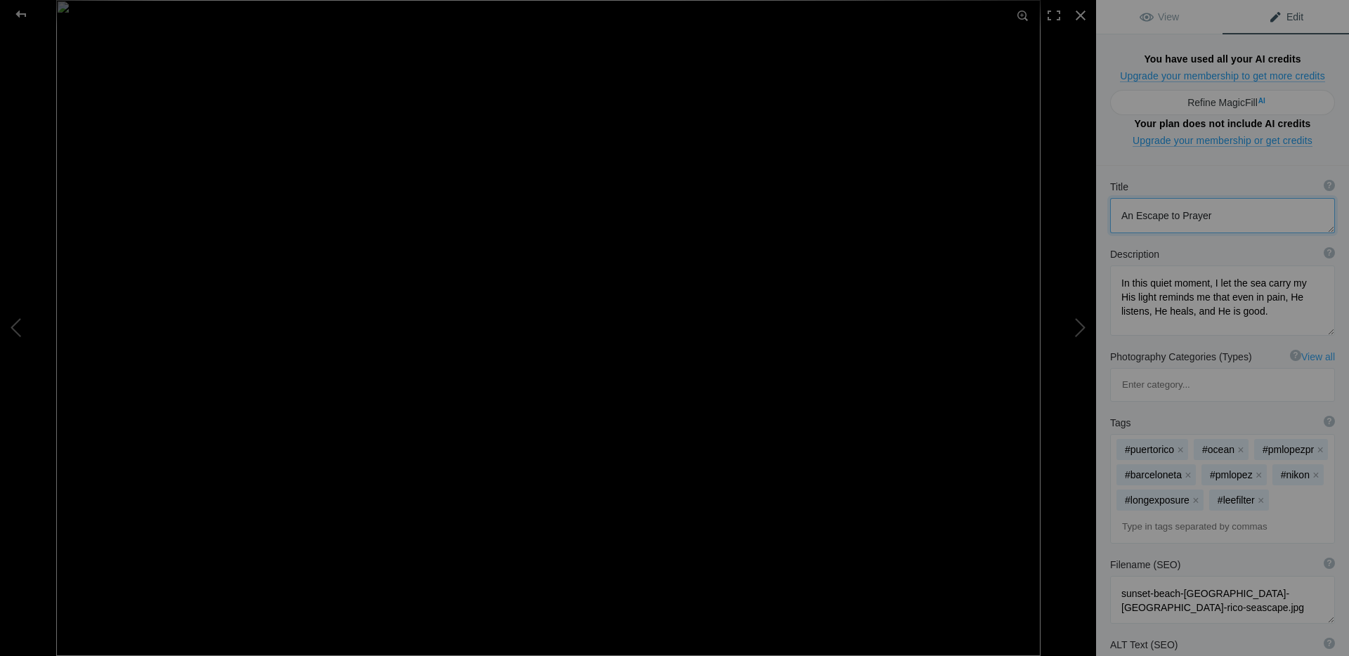
drag, startPoint x: 1210, startPoint y: 146, endPoint x: 1217, endPoint y: 150, distance: 8.2
click at [1210, 198] on textarea at bounding box center [1222, 215] width 225 height 35
click at [1217, 266] on textarea at bounding box center [1222, 301] width 225 height 70
click at [21, 18] on div at bounding box center [21, 14] width 51 height 28
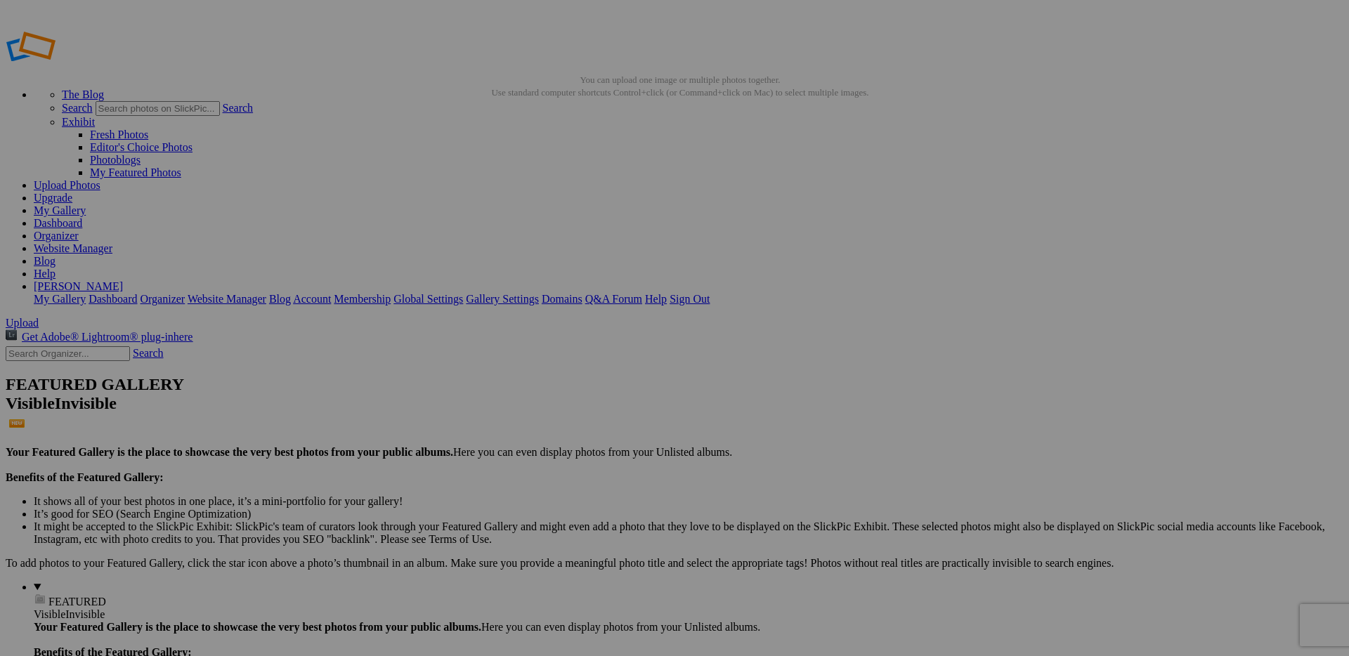
click at [84, 65] on link at bounding box center [90, 71] width 169 height 12
type input "Black & White _PR"
click at [636, 374] on div "Select album..." at bounding box center [562, 380] width 148 height 13
click at [573, 362] on strong "Put album inside:" at bounding box center [530, 368] width 85 height 12
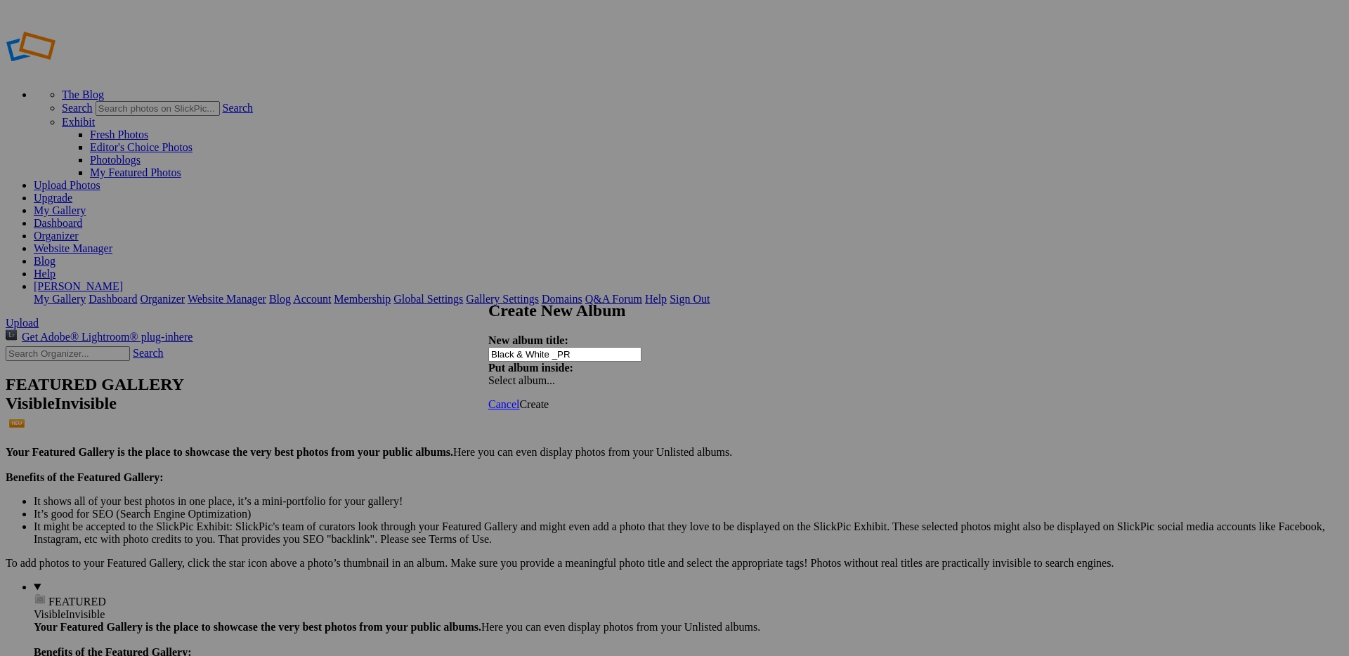
click at [549, 398] on span "Create" at bounding box center [534, 404] width 30 height 12
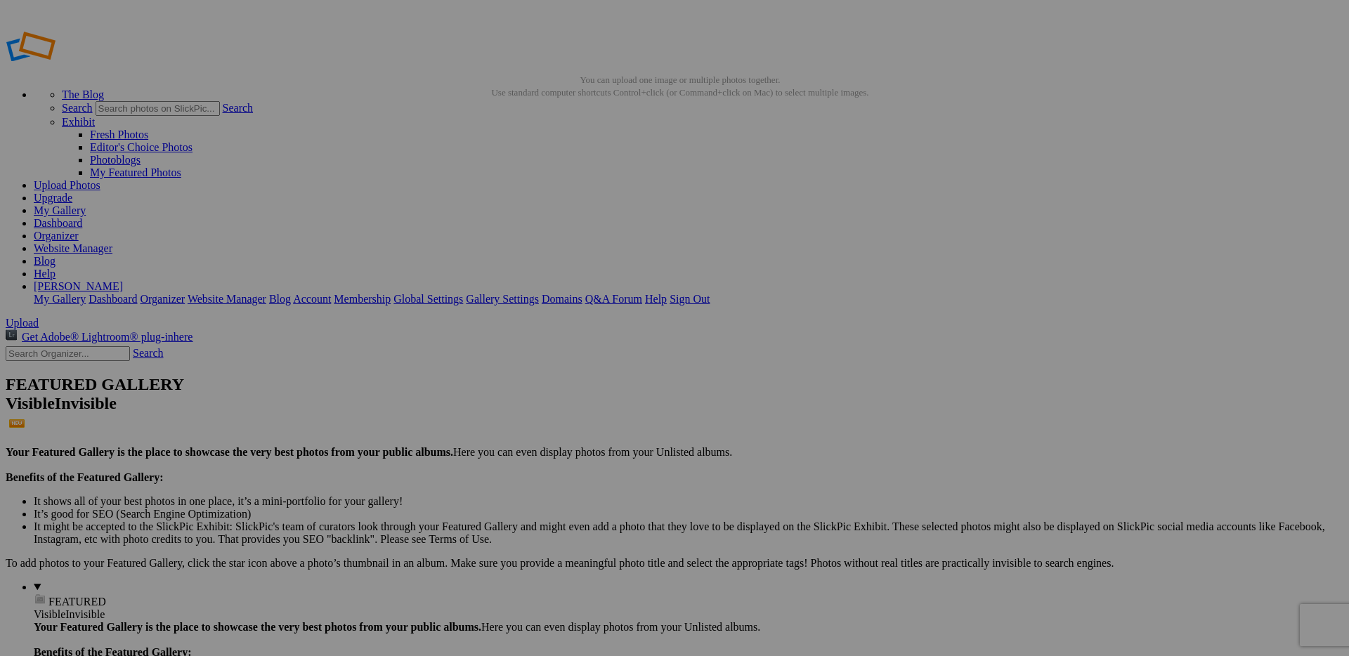
drag, startPoint x: 319, startPoint y: 80, endPoint x: 333, endPoint y: 86, distance: 15.1
type input "Black & White [US_STATE]"
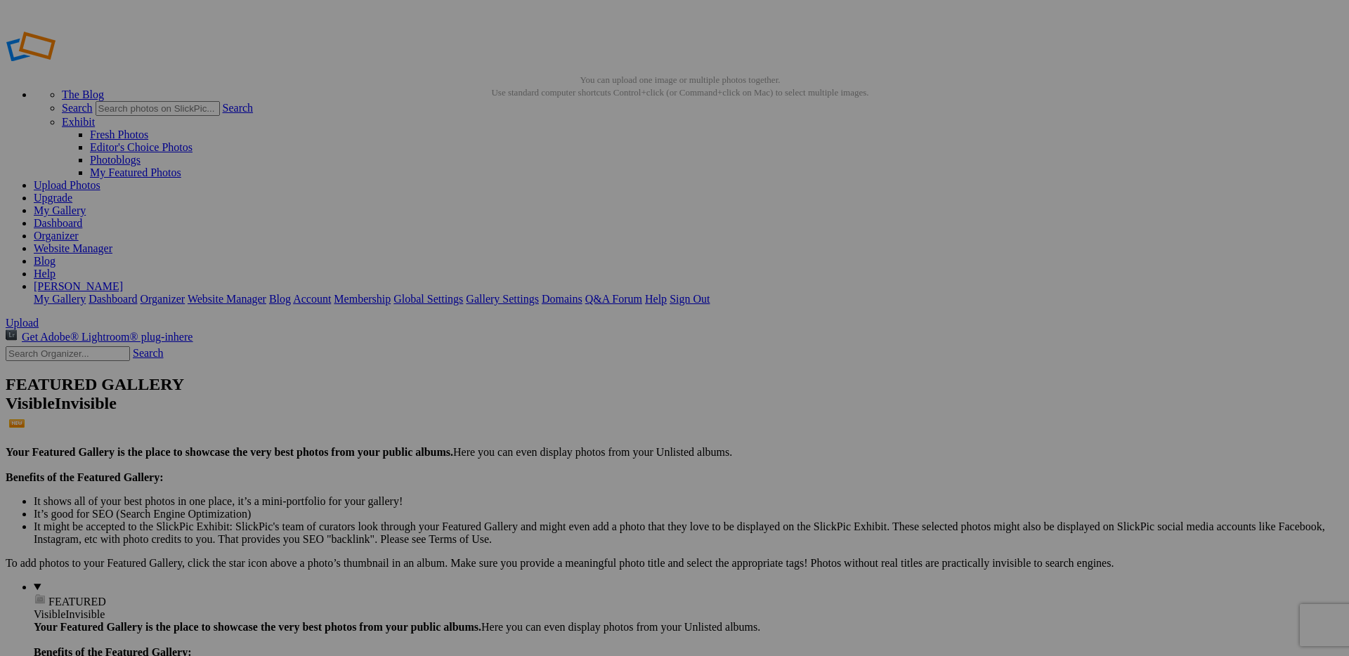
type input "Waterfall - [US_STATE]"
click at [81, 65] on link at bounding box center [90, 71] width 169 height 12
